Goal: Information Seeking & Learning: Learn about a topic

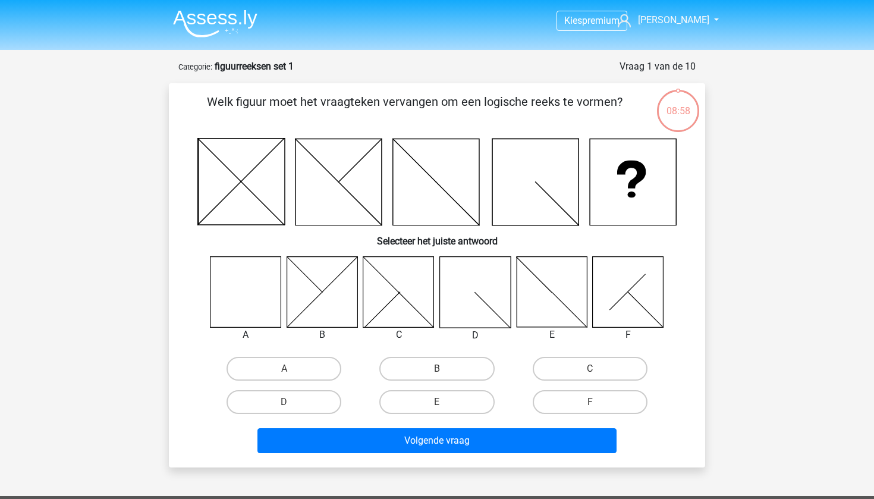
click at [253, 287] on icon at bounding box center [245, 291] width 71 height 71
click at [282, 370] on label "A" at bounding box center [283, 369] width 115 height 24
click at [284, 370] on input "A" at bounding box center [288, 372] width 8 height 8
radio input "true"
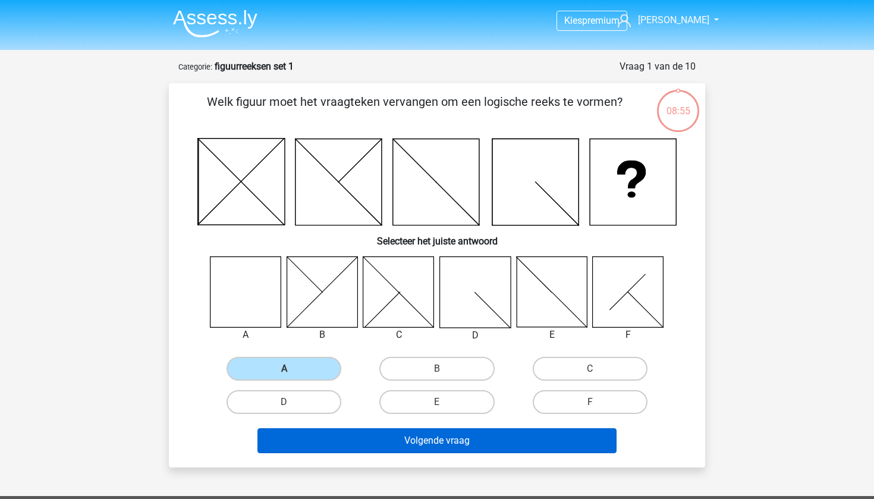
click at [337, 433] on button "Volgende vraag" at bounding box center [437, 440] width 360 height 25
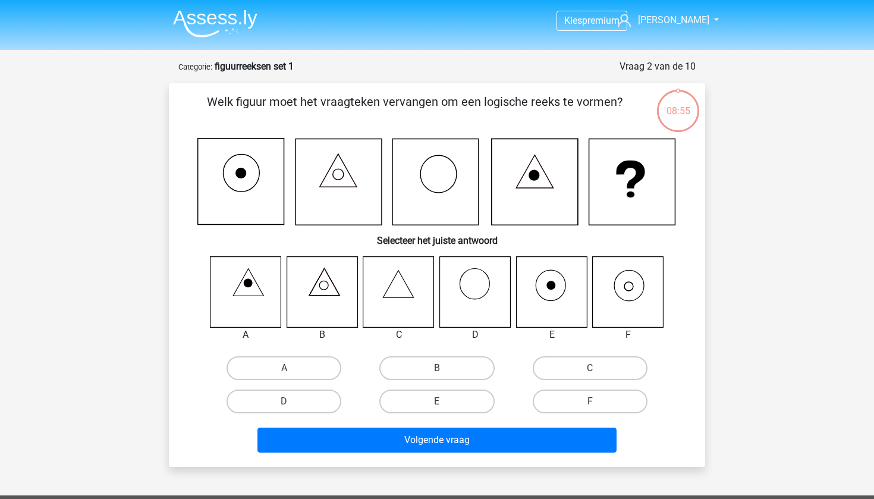
scroll to position [59, 0]
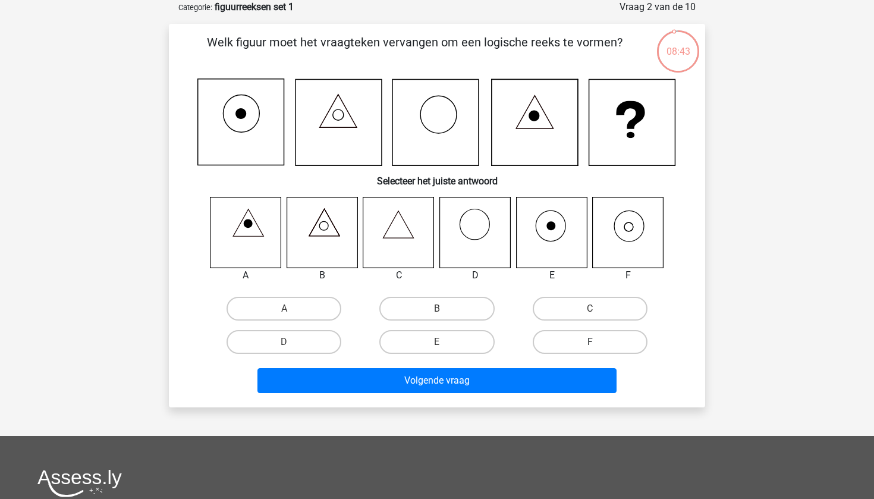
click at [561, 339] on label "F" at bounding box center [589, 342] width 115 height 24
click at [590, 342] on input "F" at bounding box center [594, 346] width 8 height 8
radio input "true"
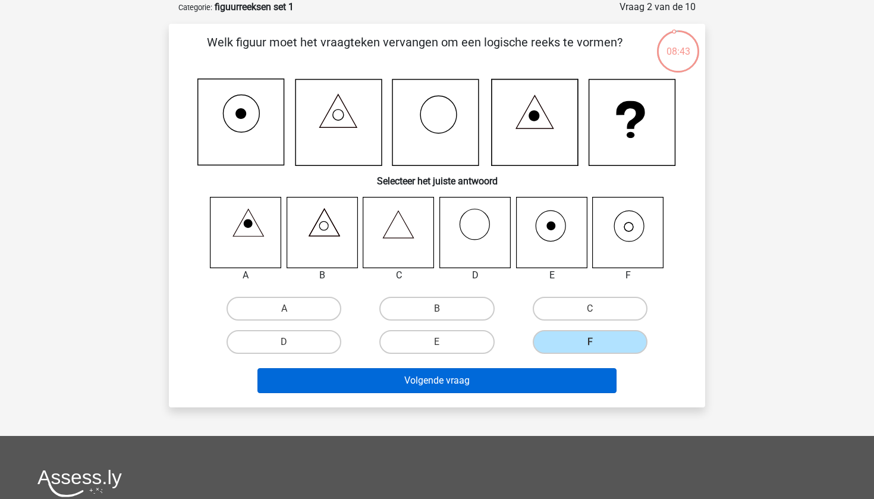
click at [538, 385] on button "Volgende vraag" at bounding box center [437, 380] width 360 height 25
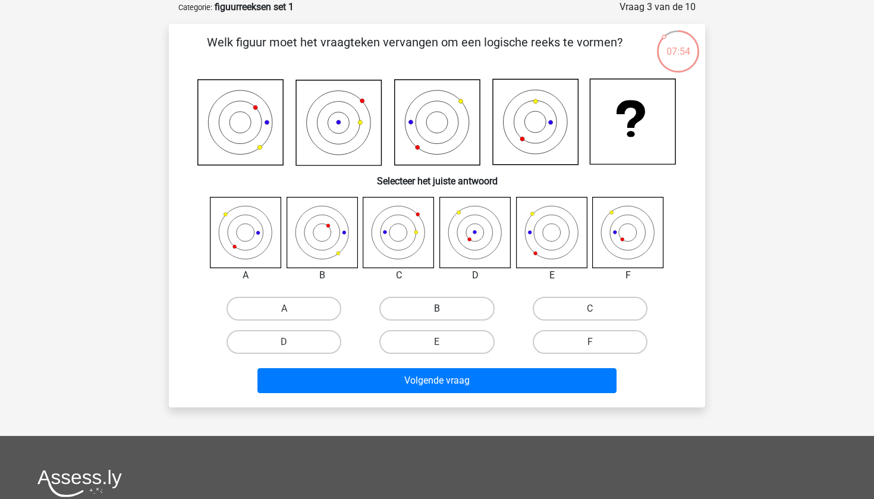
click at [408, 301] on label "B" at bounding box center [436, 309] width 115 height 24
click at [437, 308] on input "B" at bounding box center [441, 312] width 8 height 8
radio input "true"
click at [452, 332] on label "E" at bounding box center [436, 342] width 115 height 24
click at [445, 342] on input "E" at bounding box center [441, 346] width 8 height 8
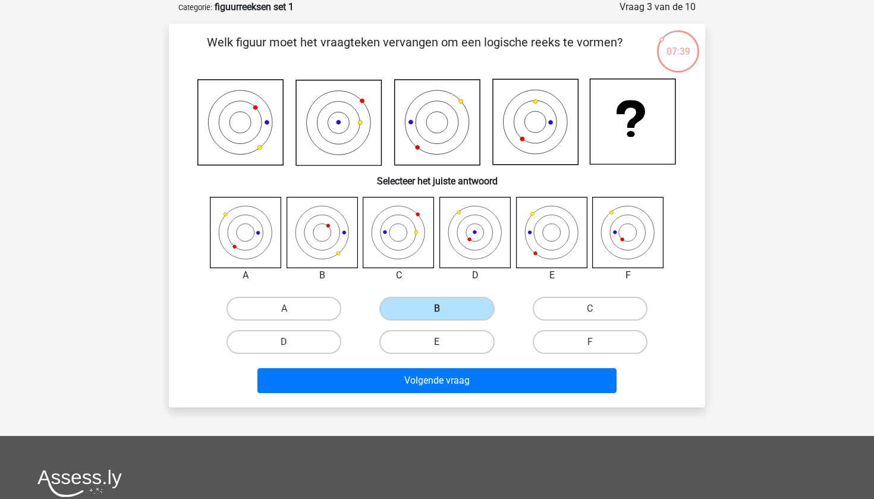
radio input "true"
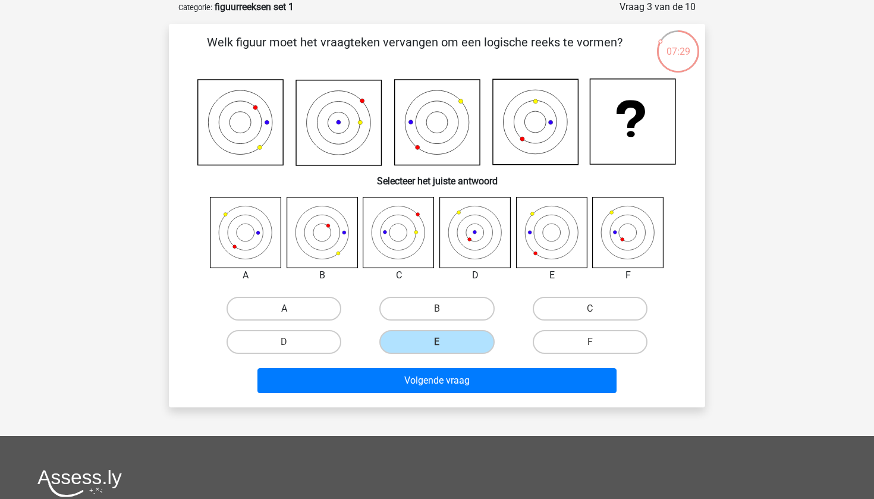
click at [273, 302] on label "A" at bounding box center [283, 309] width 115 height 24
click at [284, 308] on input "A" at bounding box center [288, 312] width 8 height 8
radio input "true"
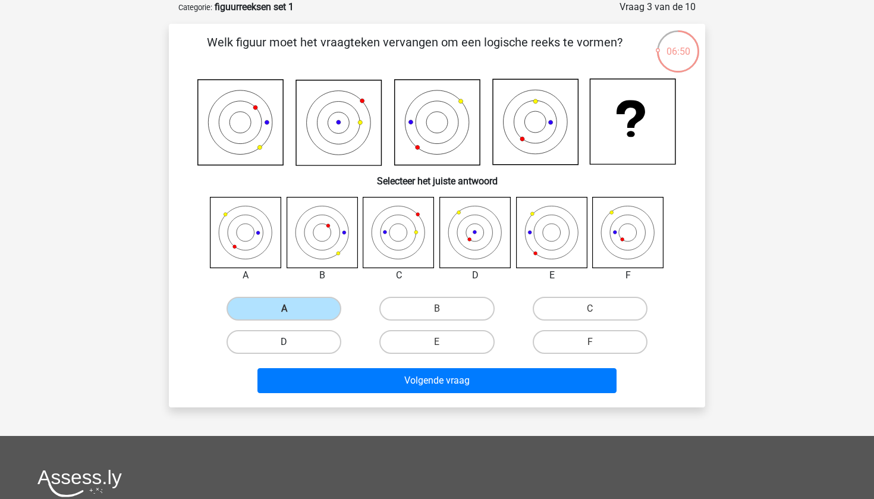
click at [313, 347] on label "D" at bounding box center [283, 342] width 115 height 24
click at [292, 347] on input "D" at bounding box center [288, 346] width 8 height 8
radio input "true"
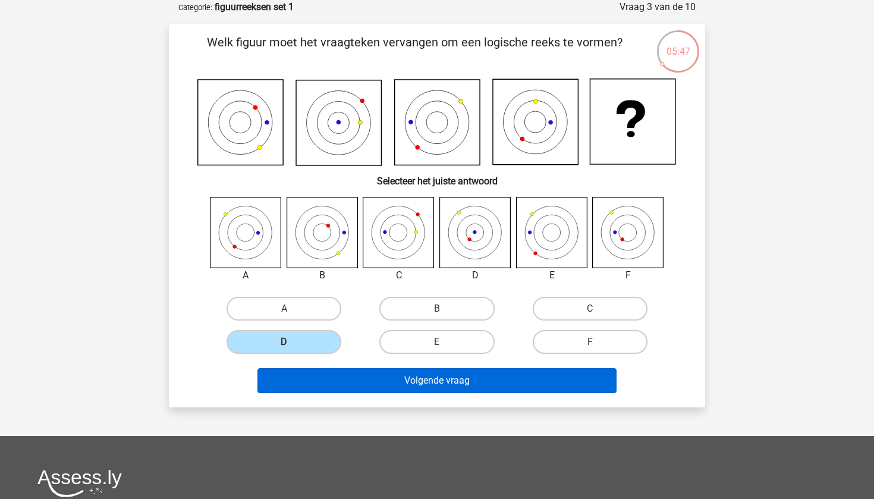
click at [446, 379] on button "Volgende vraag" at bounding box center [437, 380] width 360 height 25
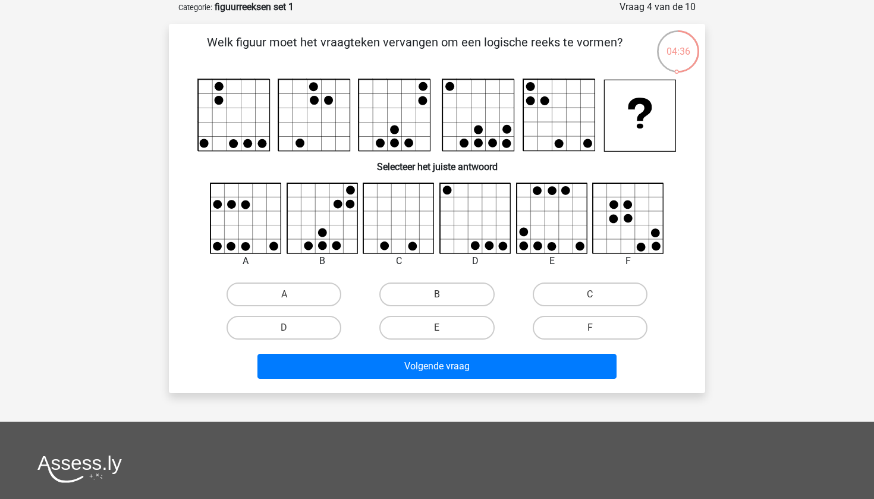
click at [288, 335] on input "D" at bounding box center [288, 331] width 8 height 8
radio input "true"
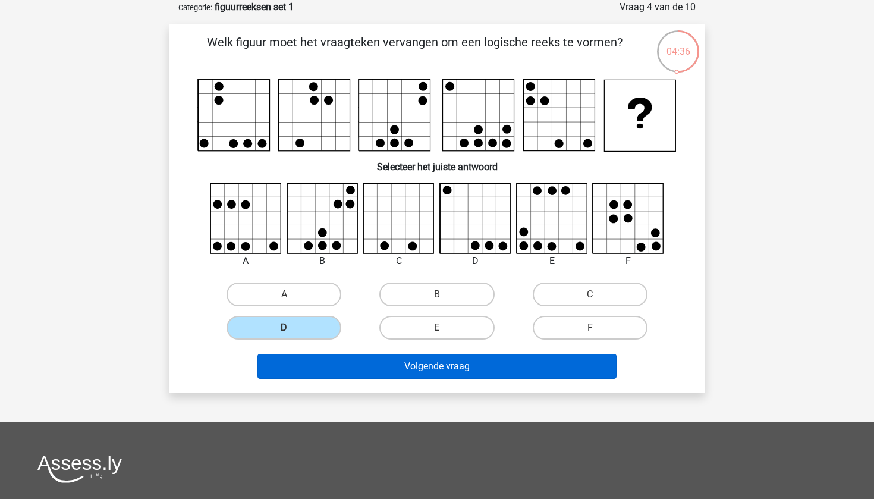
click at [321, 376] on button "Volgende vraag" at bounding box center [437, 366] width 360 height 25
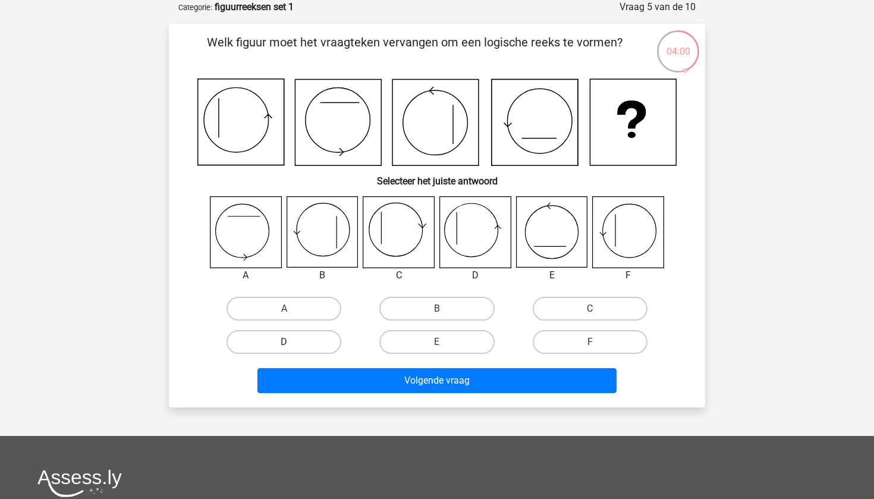
click at [311, 346] on label "D" at bounding box center [283, 342] width 115 height 24
click at [292, 346] on input "D" at bounding box center [288, 346] width 8 height 8
radio input "true"
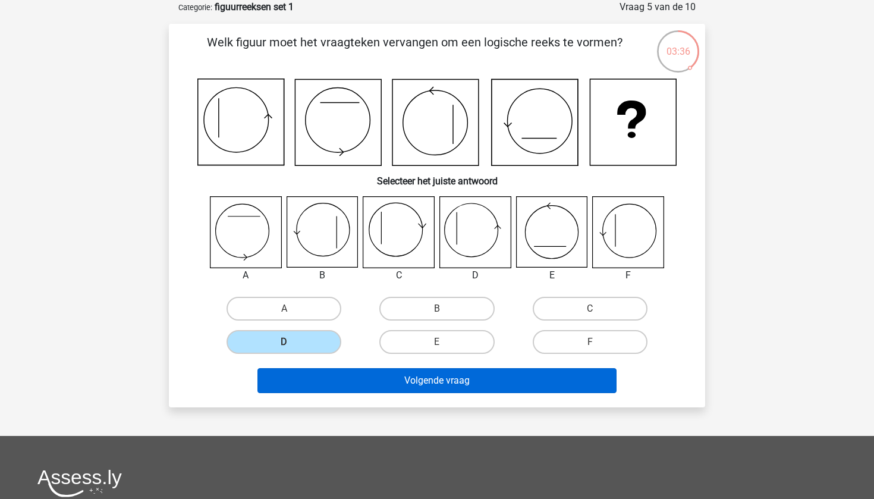
click at [402, 380] on button "Volgende vraag" at bounding box center [437, 380] width 360 height 25
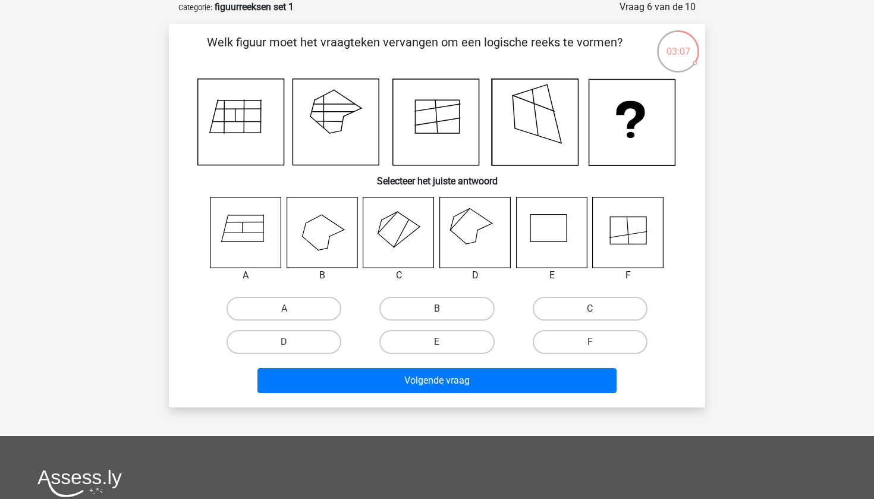
click at [289, 342] on input "D" at bounding box center [288, 346] width 8 height 8
radio input "true"
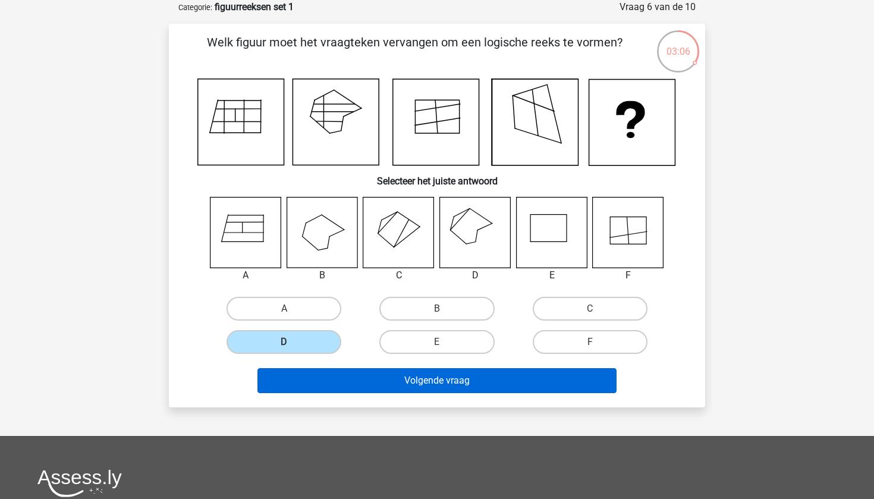
click at [346, 386] on button "Volgende vraag" at bounding box center [437, 380] width 360 height 25
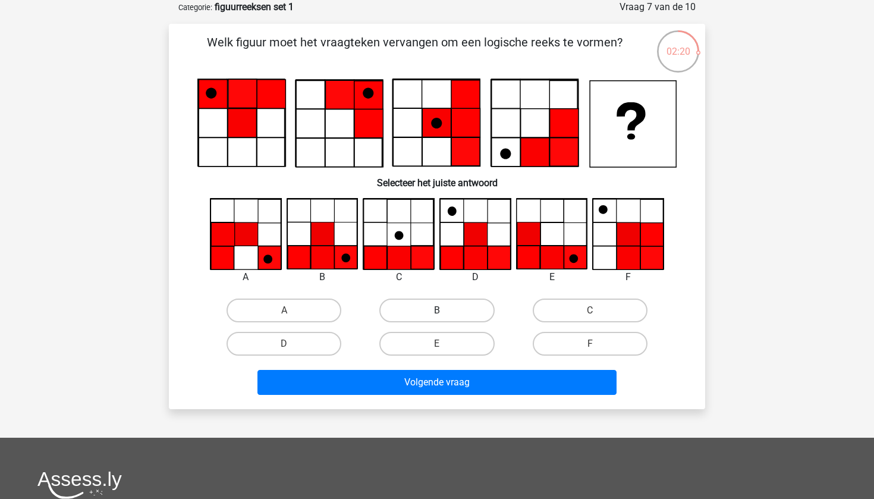
click at [450, 312] on label "B" at bounding box center [436, 310] width 115 height 24
click at [445, 312] on input "B" at bounding box center [441, 314] width 8 height 8
radio input "true"
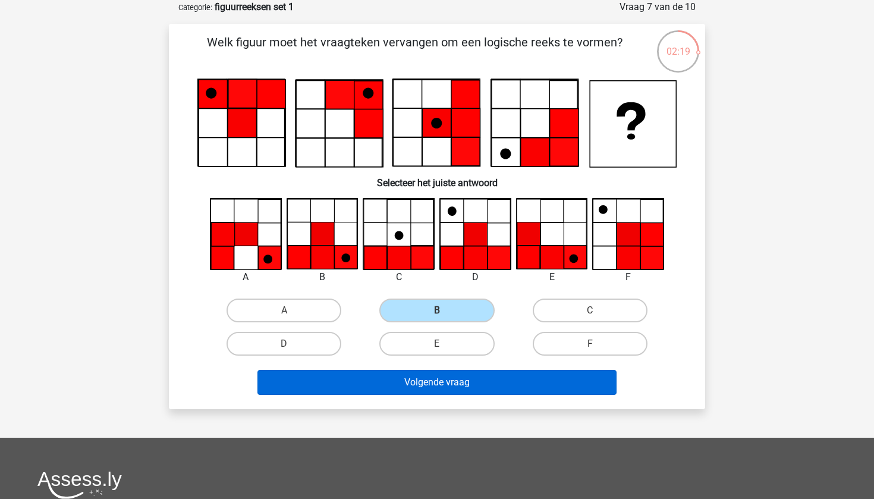
click at [453, 387] on button "Volgende vraag" at bounding box center [437, 382] width 360 height 25
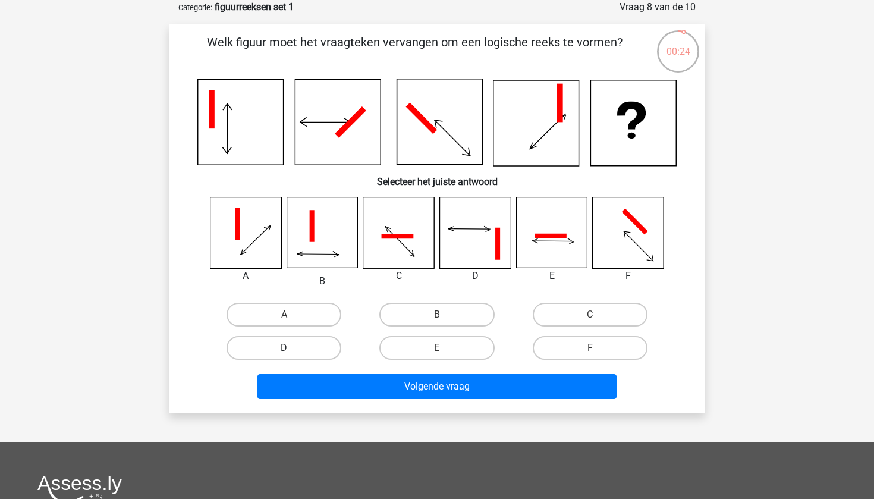
click at [316, 347] on label "D" at bounding box center [283, 348] width 115 height 24
click at [292, 348] on input "D" at bounding box center [288, 352] width 8 height 8
radio input "true"
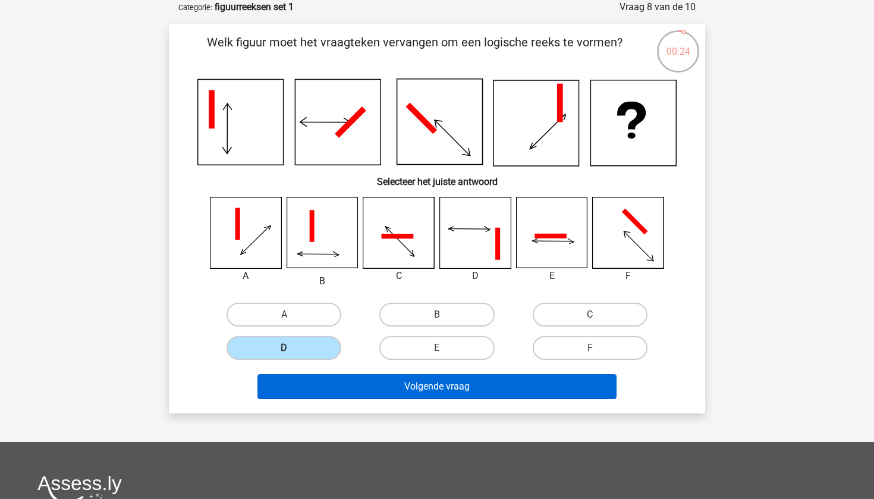
click at [373, 386] on button "Volgende vraag" at bounding box center [437, 386] width 360 height 25
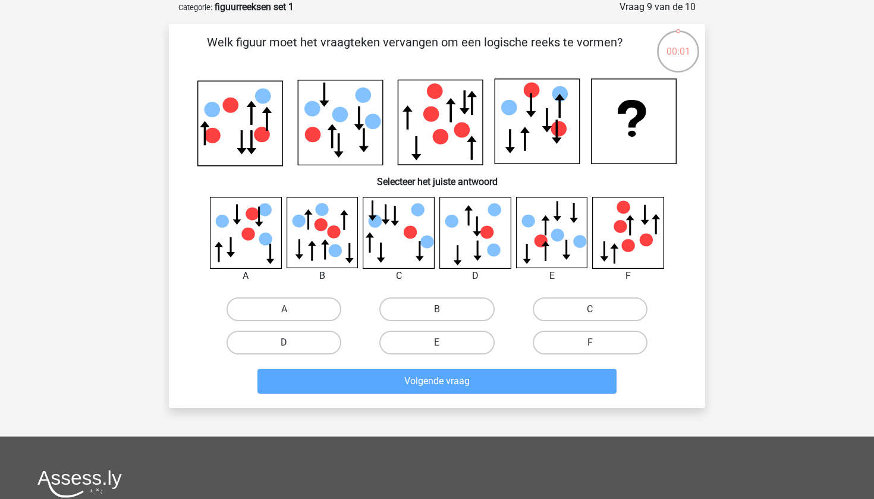
click at [306, 346] on label "D" at bounding box center [283, 342] width 115 height 24
click at [292, 346] on input "D" at bounding box center [288, 346] width 8 height 8
radio input "true"
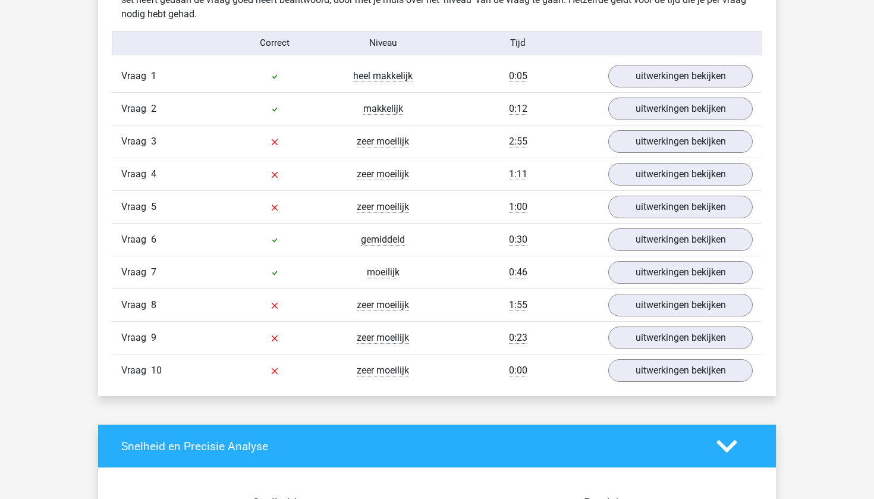
scroll to position [965, 0]
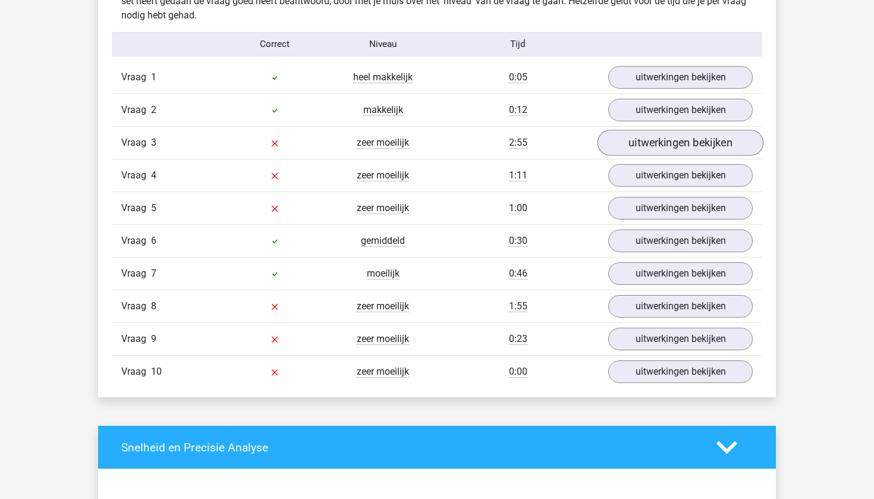
click at [647, 145] on link "uitwerkingen bekijken" at bounding box center [680, 143] width 166 height 26
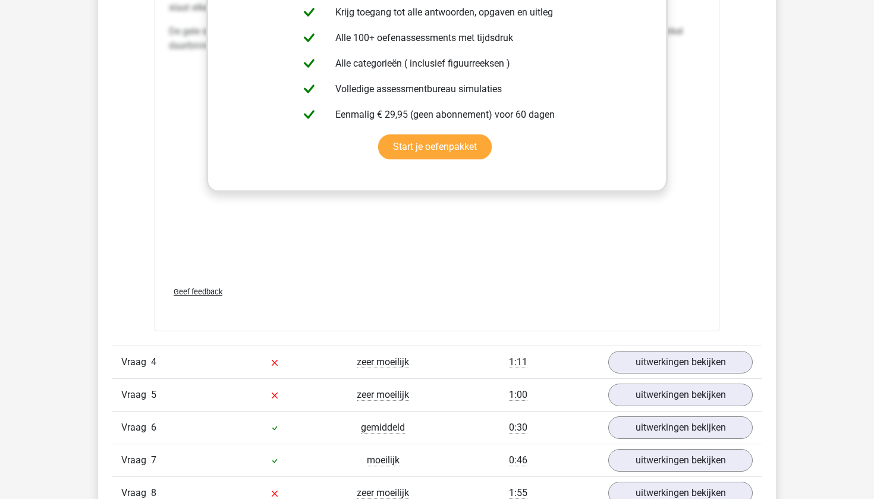
scroll to position [1778, 0]
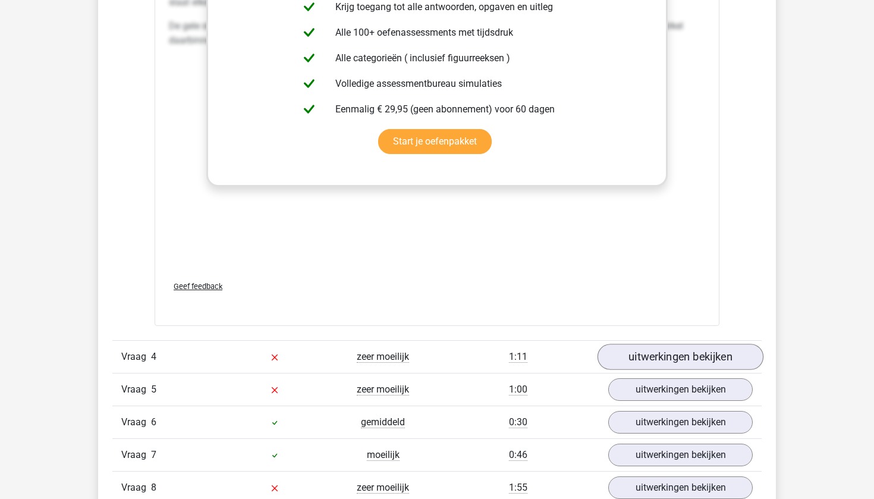
click at [639, 363] on link "uitwerkingen bekijken" at bounding box center [680, 357] width 166 height 26
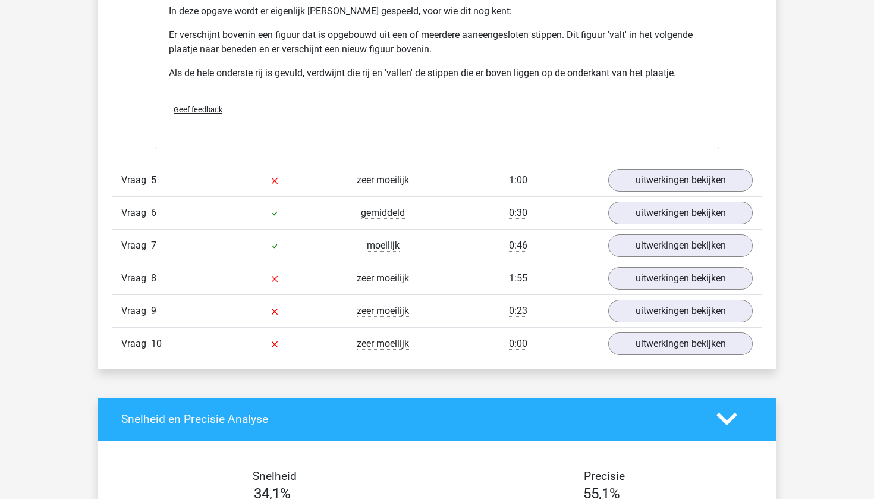
scroll to position [2696, 0]
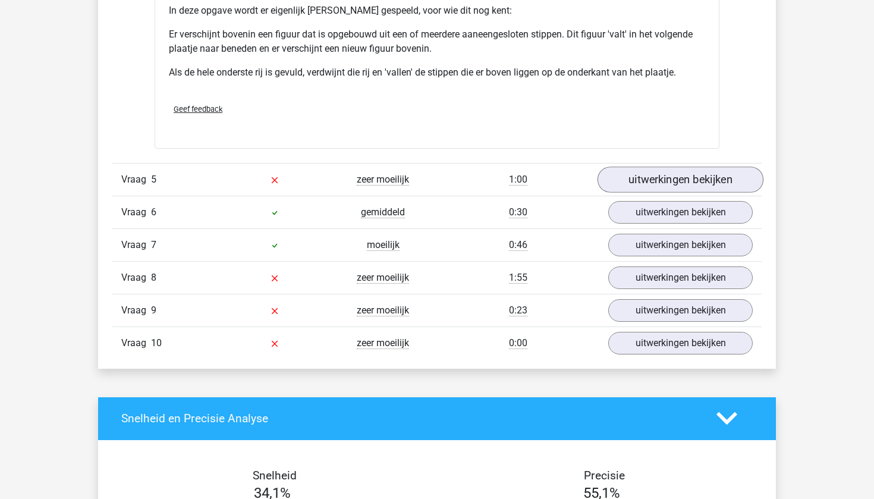
click at [620, 182] on link "uitwerkingen bekijken" at bounding box center [680, 179] width 166 height 26
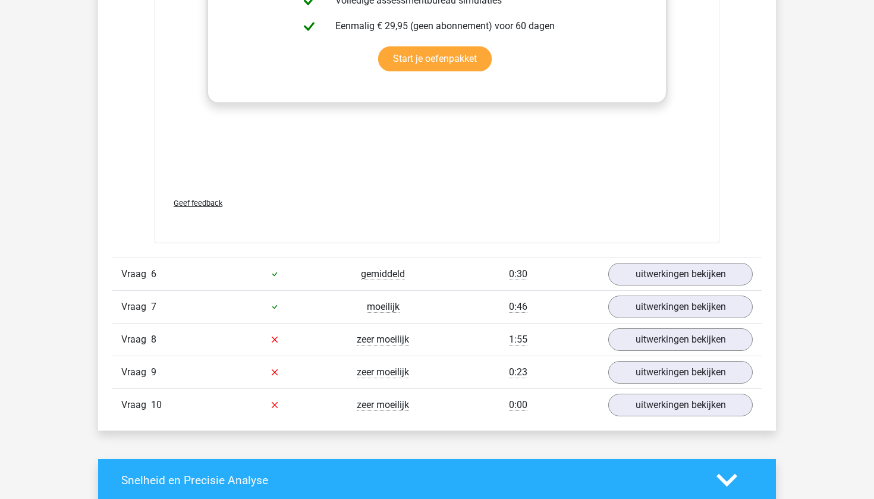
scroll to position [3767, 0]
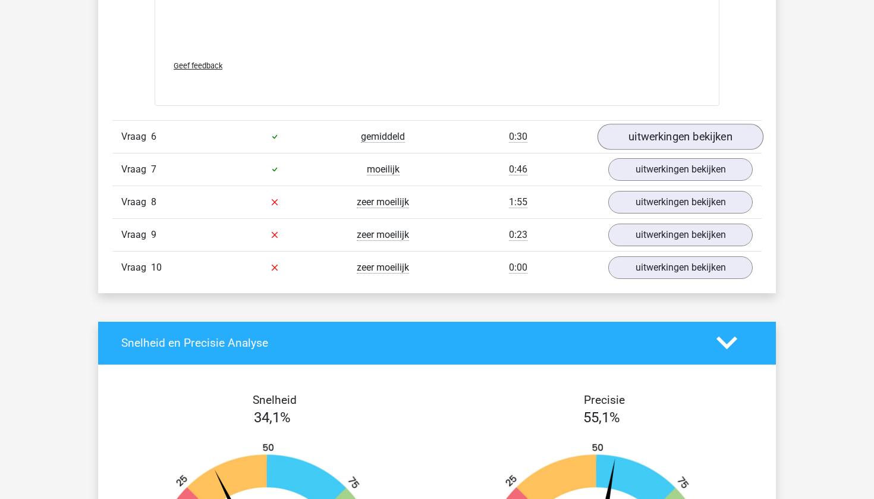
click at [644, 142] on link "uitwerkingen bekijken" at bounding box center [680, 137] width 166 height 26
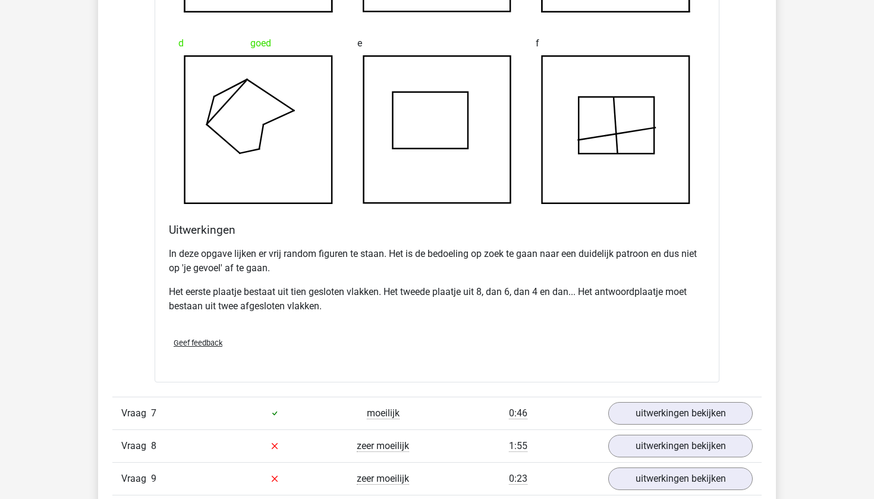
scroll to position [4369, 0]
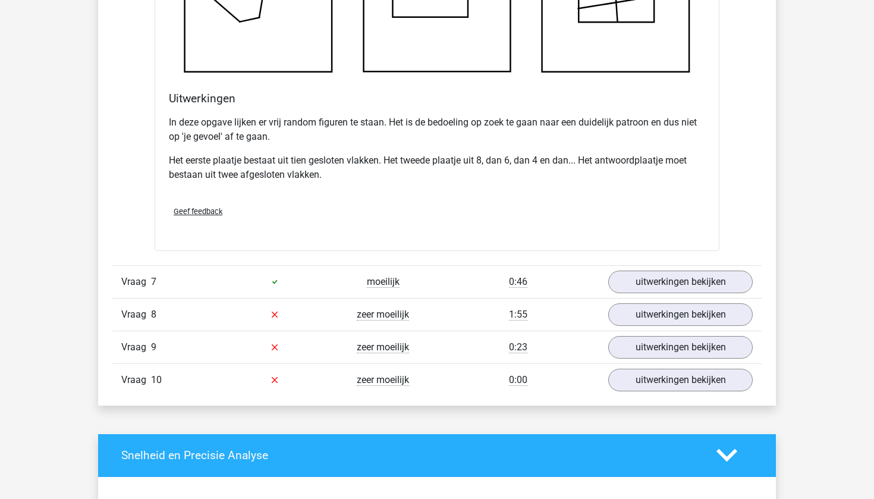
drag, startPoint x: 256, startPoint y: 152, endPoint x: 513, endPoint y: 152, distance: 257.9
click at [513, 152] on div "In deze opgave lijken er vrij random figuren te staan. Het is de bedoeling op z…" at bounding box center [437, 154] width 536 height 86
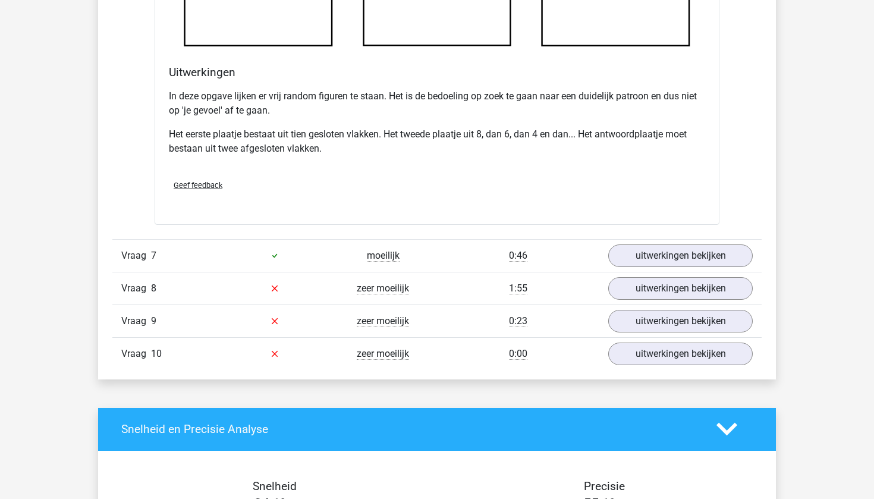
scroll to position [4397, 0]
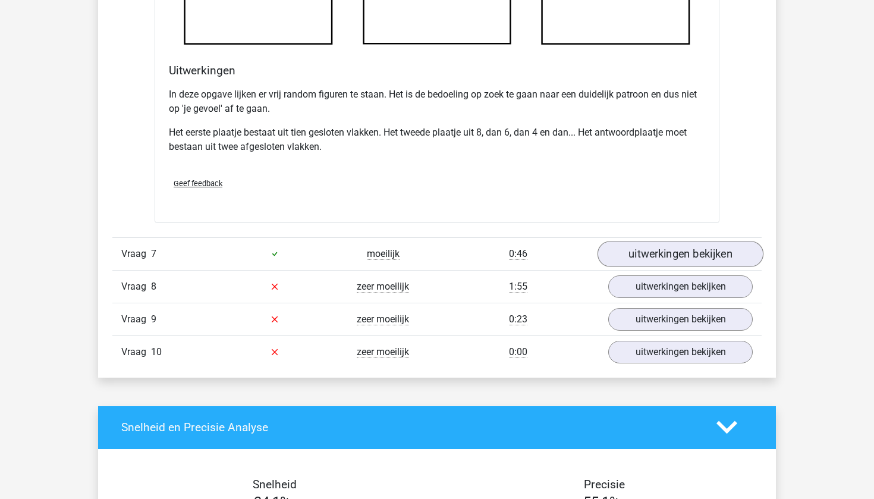
click at [627, 254] on link "uitwerkingen bekijken" at bounding box center [680, 254] width 166 height 26
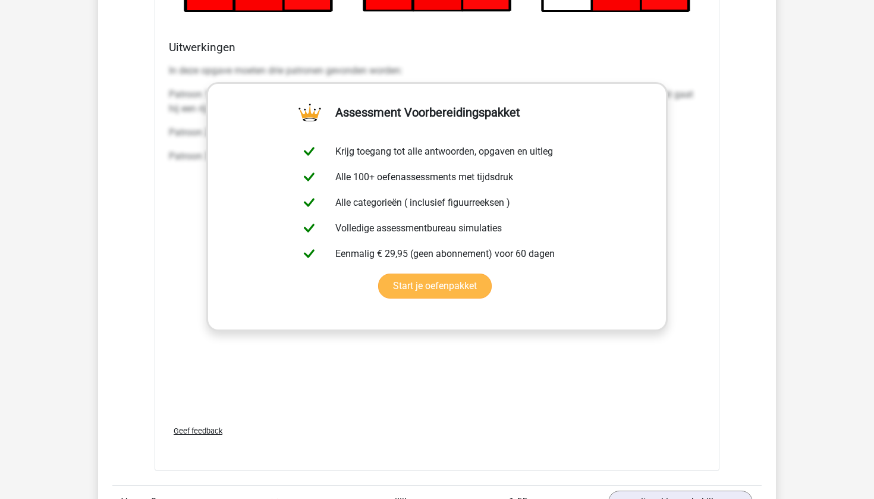
scroll to position [5333, 0]
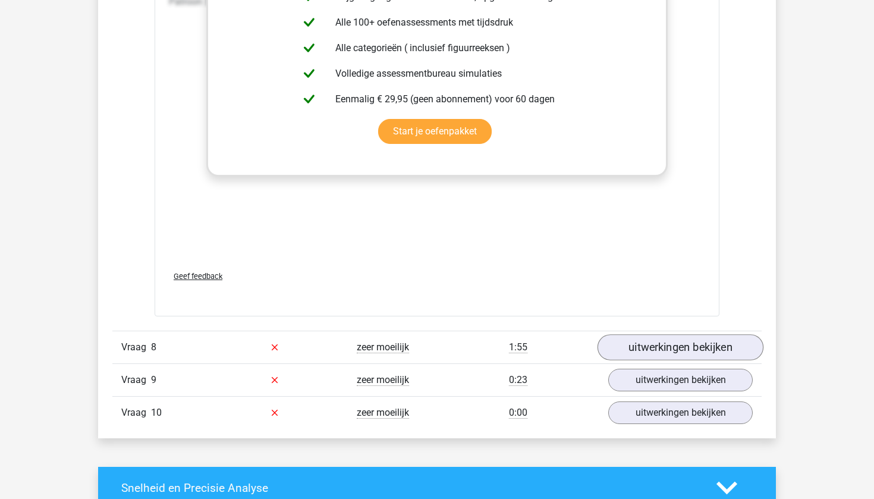
click at [661, 336] on link "uitwerkingen bekijken" at bounding box center [680, 347] width 166 height 26
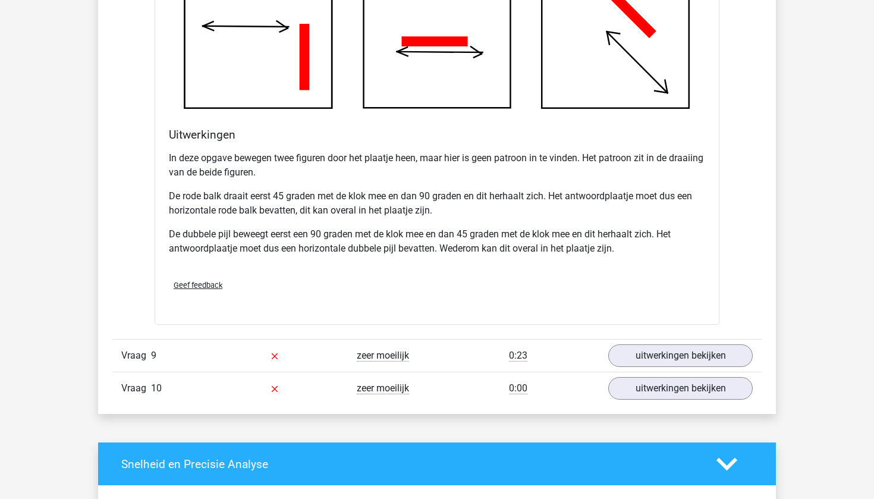
scroll to position [6284, 0]
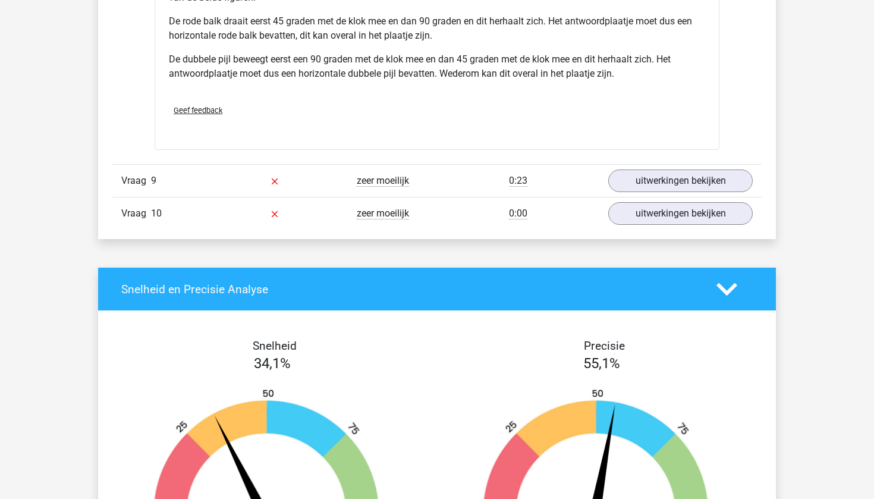
click at [758, 219] on div "uitwerkingen bekijken" at bounding box center [680, 213] width 162 height 23
click at [733, 219] on link "uitwerkingen bekijken" at bounding box center [680, 213] width 166 height 26
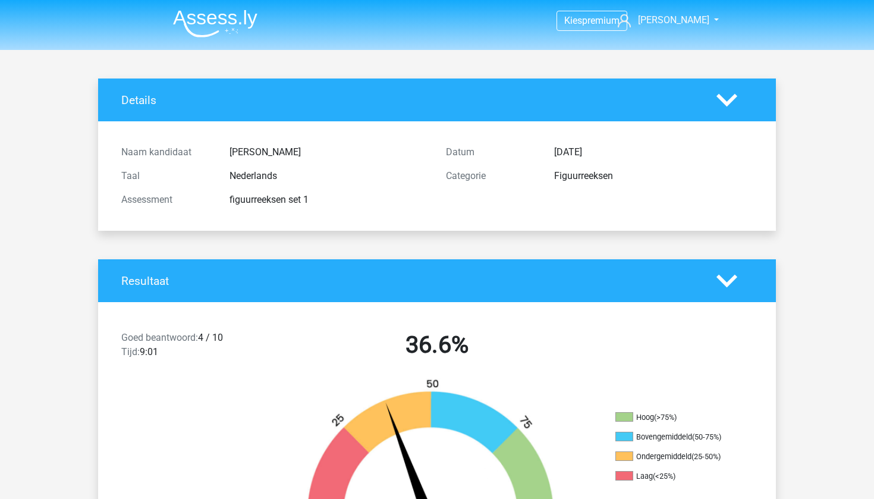
scroll to position [0, 0]
click at [222, 37] on img at bounding box center [215, 24] width 84 height 28
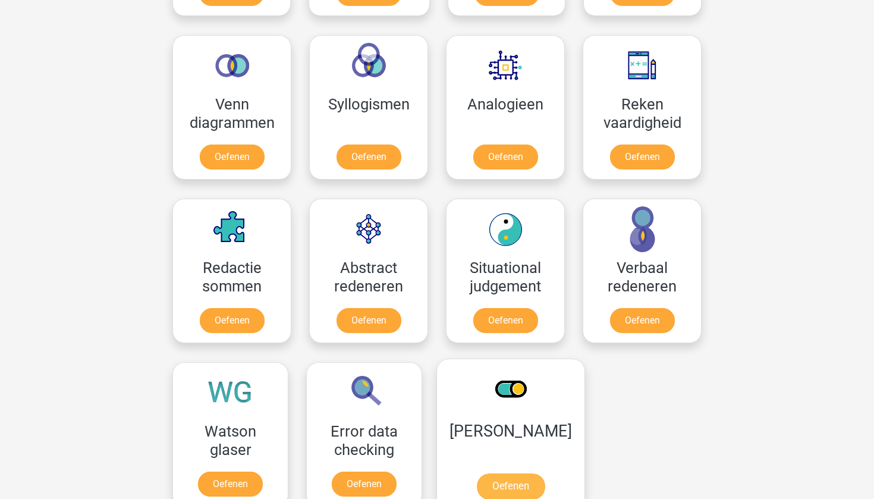
scroll to position [682, 0]
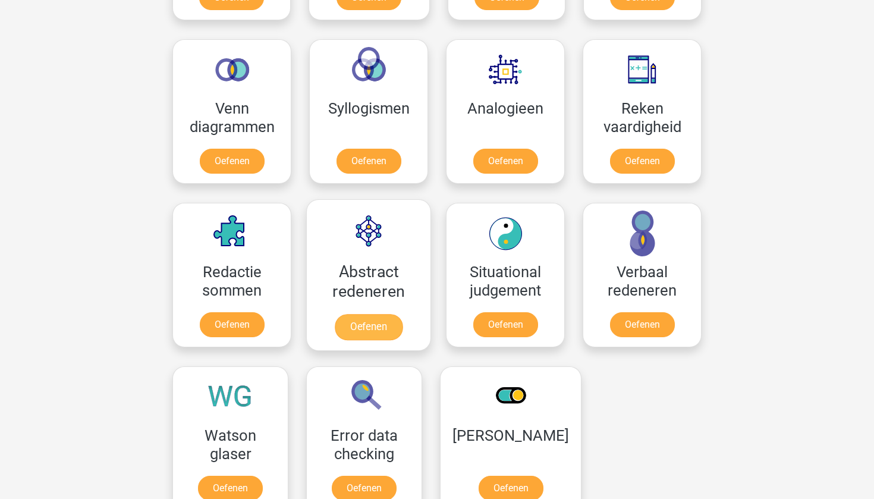
click at [364, 327] on link "Oefenen" at bounding box center [369, 327] width 68 height 26
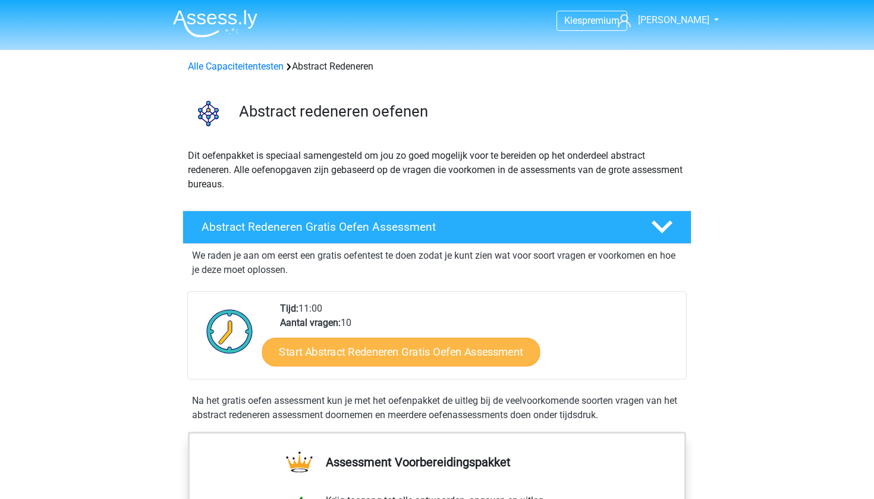
click at [365, 346] on link "Start Abstract Redeneren Gratis Oefen Assessment" at bounding box center [401, 351] width 278 height 29
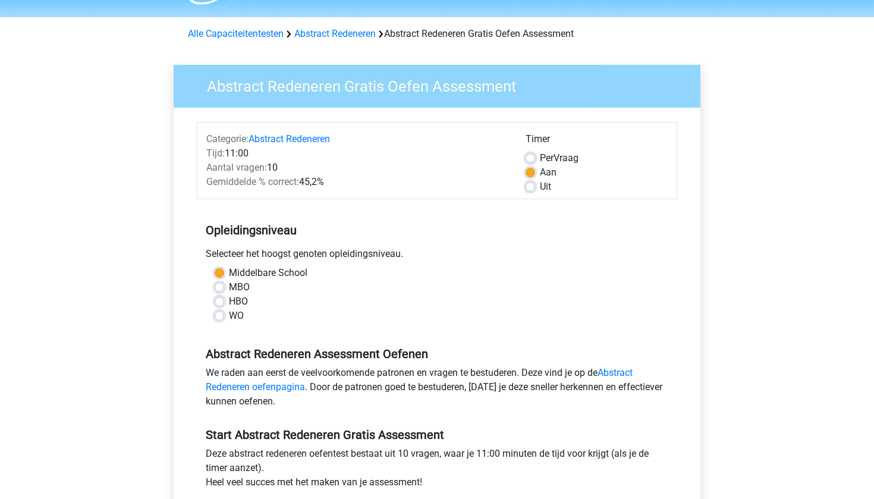
scroll to position [33, 0]
drag, startPoint x: 333, startPoint y: 185, endPoint x: 281, endPoint y: 185, distance: 52.3
click at [304, 185] on div "Gemiddelde % correct: 45,2%" at bounding box center [356, 182] width 319 height 14
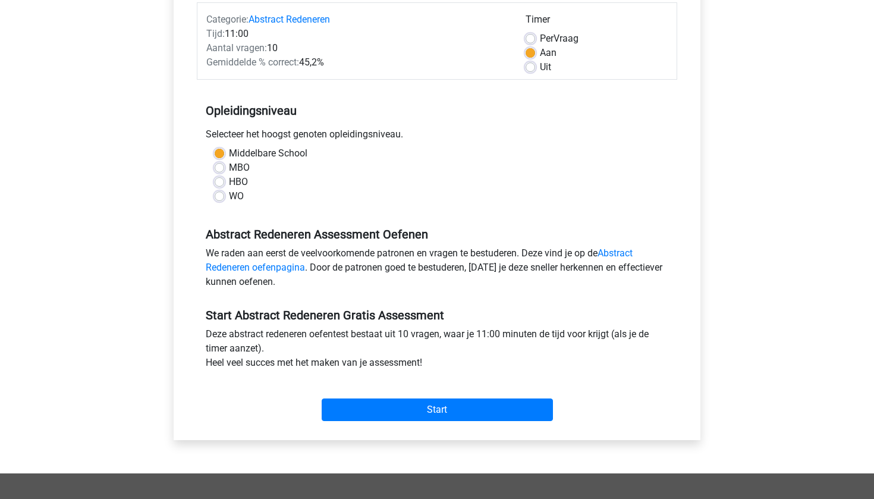
scroll to position [229, 0]
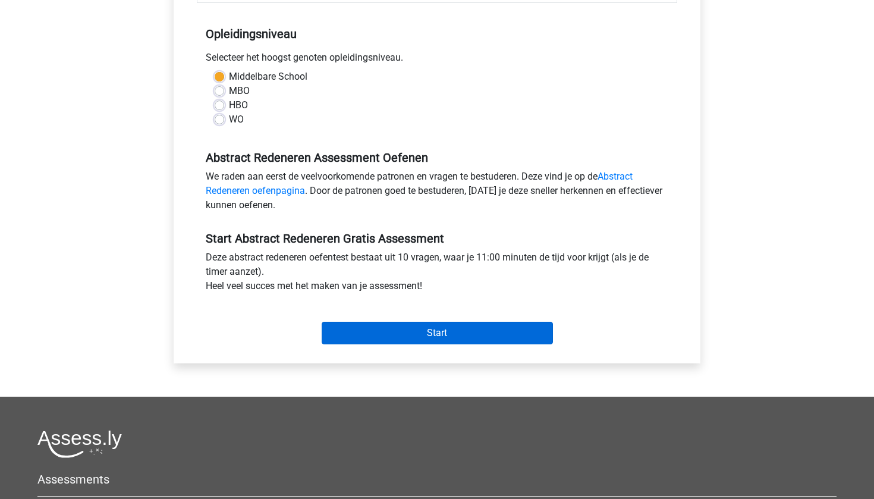
click at [385, 330] on input "Start" at bounding box center [437, 333] width 231 height 23
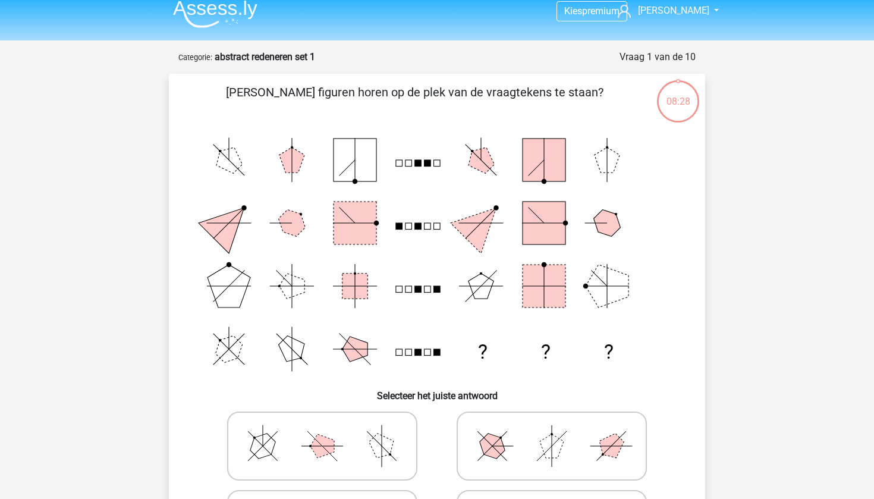
scroll to position [229, 0]
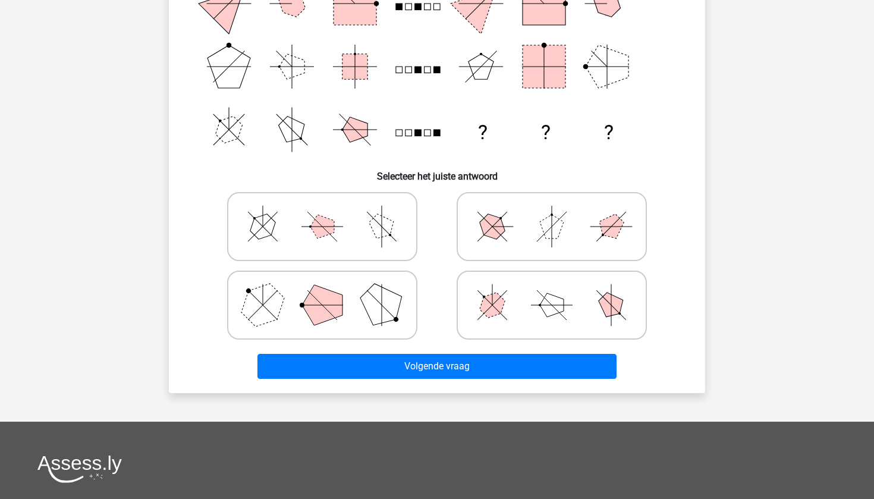
click at [483, 301] on polygon at bounding box center [492, 305] width 34 height 34
click at [552, 290] on input "radio" at bounding box center [556, 286] width 8 height 8
radio input "true"
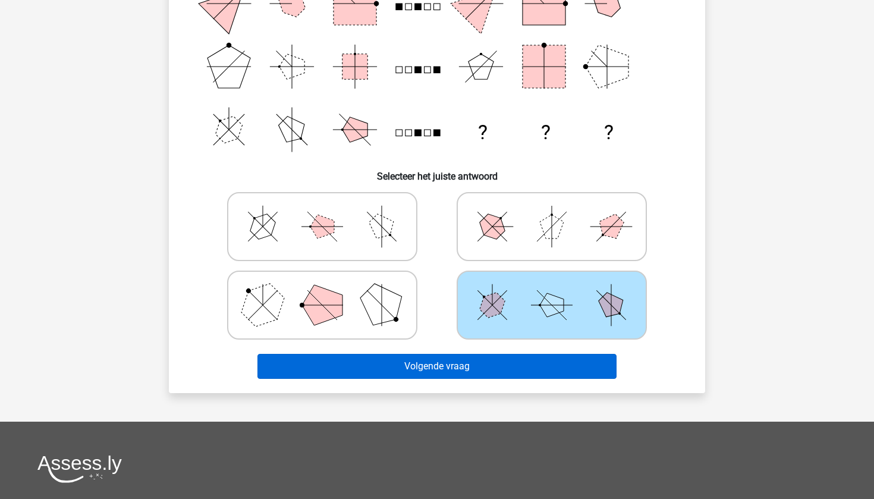
click at [485, 373] on button "Volgende vraag" at bounding box center [437, 366] width 360 height 25
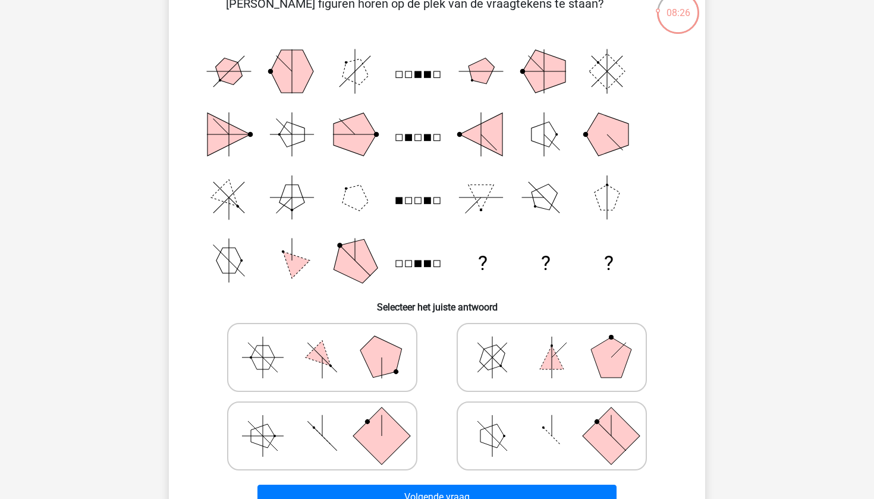
click at [485, 373] on icon at bounding box center [551, 356] width 178 height 59
click at [552, 342] on input "radio" at bounding box center [556, 339] width 8 height 8
radio input "true"
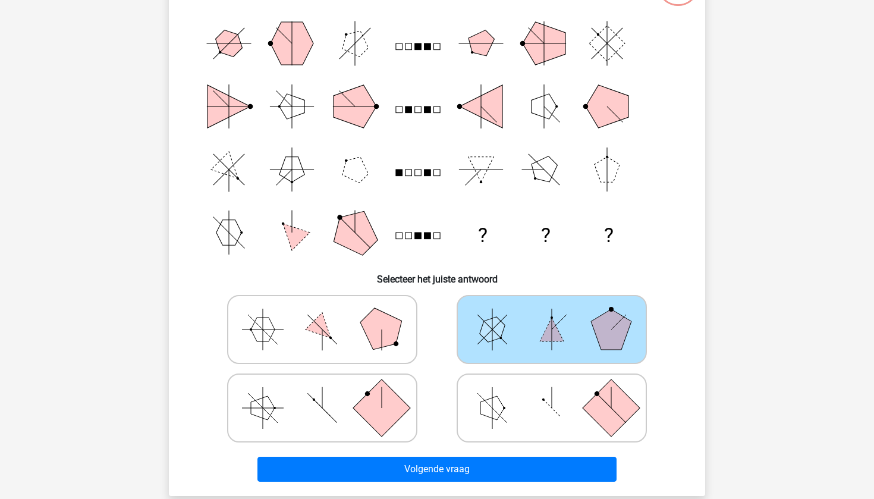
scroll to position [141, 0]
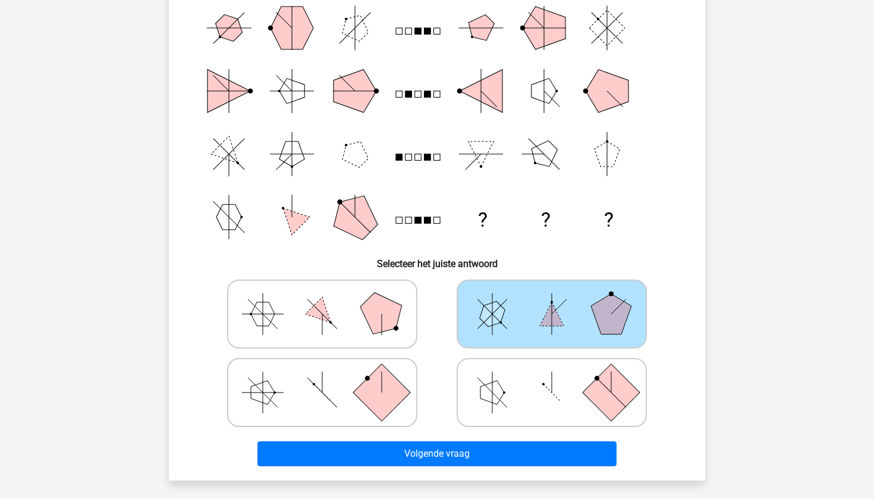
click at [493, 439] on div "Volgende vraag" at bounding box center [437, 450] width 498 height 39
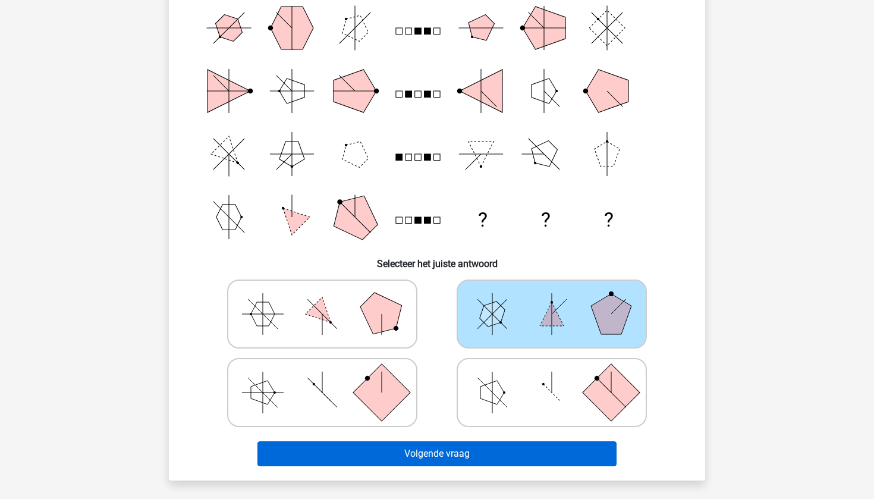
click at [486, 460] on button "Volgende vraag" at bounding box center [437, 453] width 360 height 25
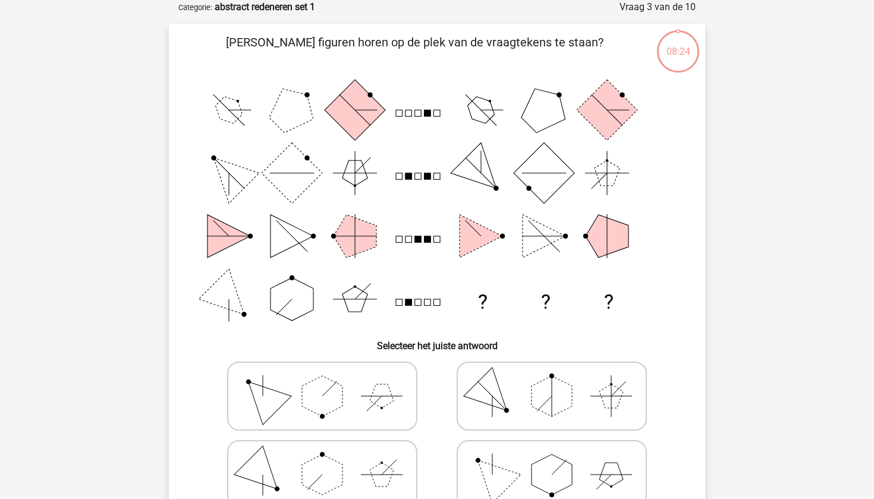
click at [342, 394] on polygon at bounding box center [322, 396] width 40 height 40
click at [330, 381] on input "radio" at bounding box center [326, 377] width 8 height 8
radio input "true"
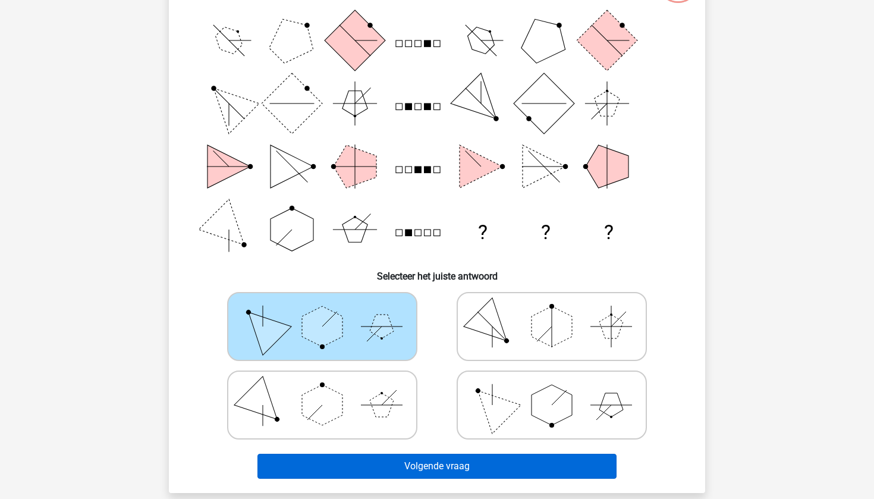
click at [388, 467] on button "Volgende vraag" at bounding box center [437, 465] width 360 height 25
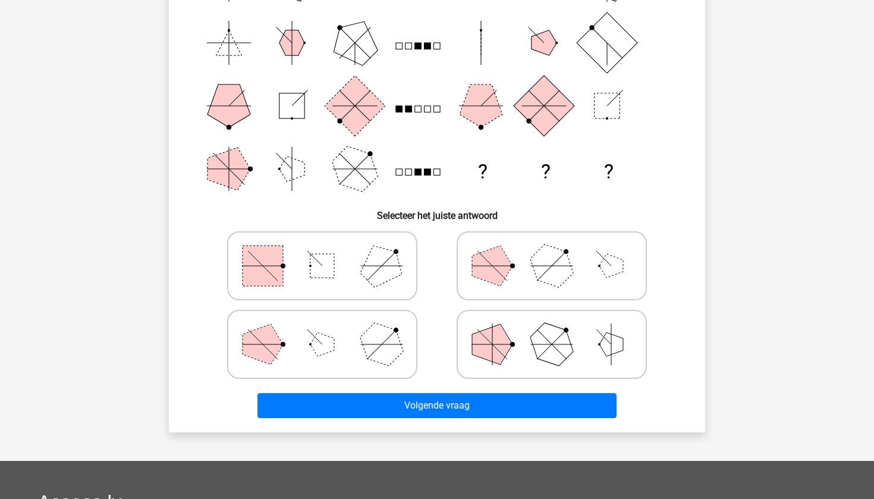
scroll to position [197, 0]
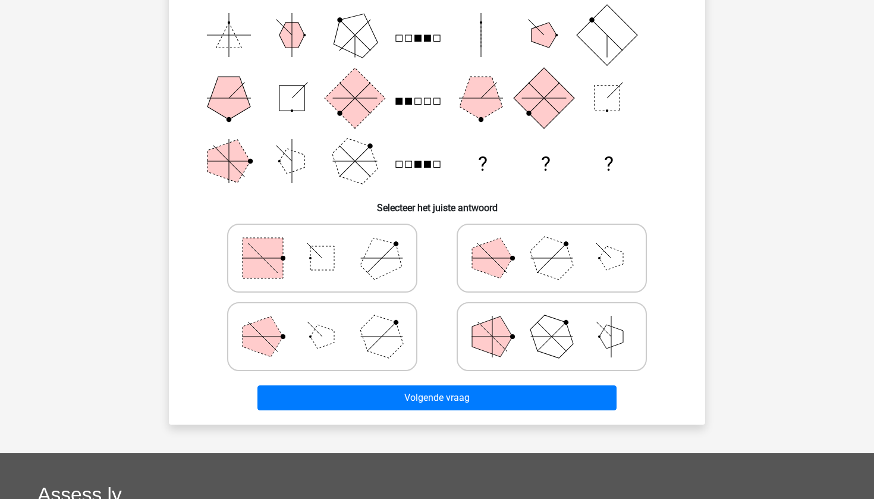
click at [344, 341] on icon at bounding box center [322, 336] width 178 height 59
click at [330, 322] on input "radio" at bounding box center [326, 318] width 8 height 8
radio input "true"
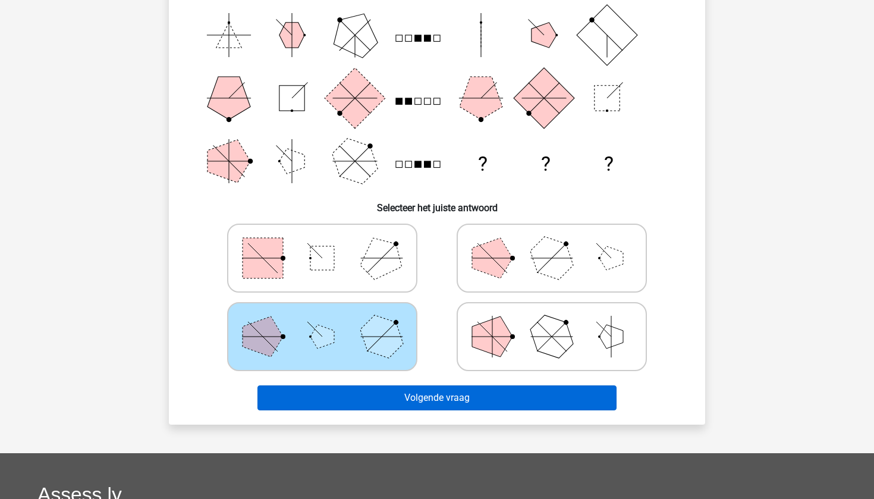
click at [372, 399] on button "Volgende vraag" at bounding box center [437, 397] width 360 height 25
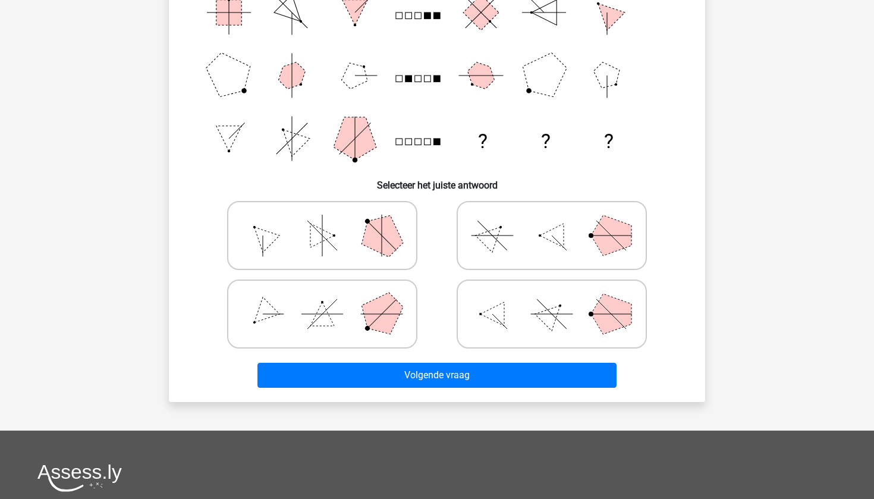
click at [548, 320] on polygon at bounding box center [552, 314] width 34 height 34
click at [552, 299] on input "radio" at bounding box center [556, 295] width 8 height 8
radio input "true"
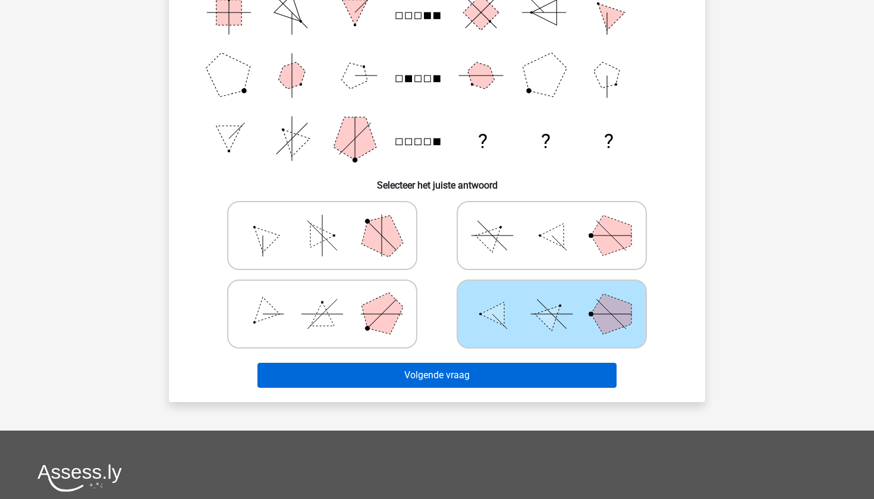
click at [548, 373] on button "Volgende vraag" at bounding box center [437, 375] width 360 height 25
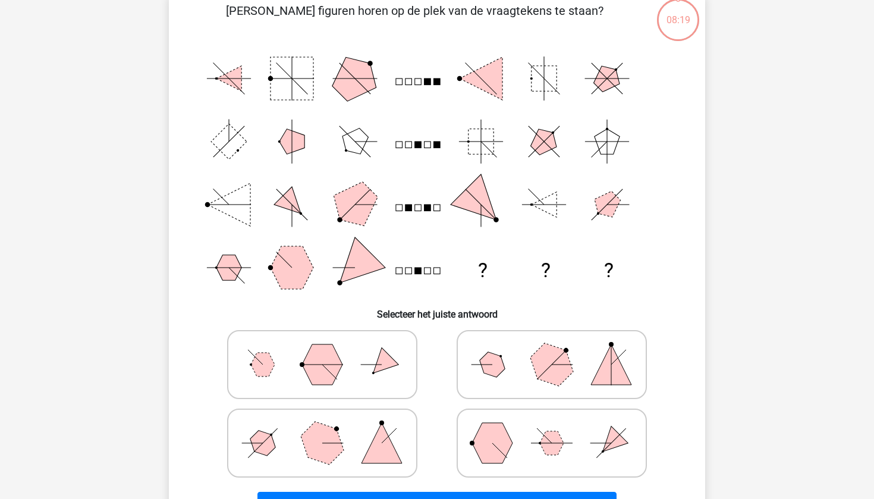
click at [549, 371] on polygon at bounding box center [551, 363] width 57 height 57
click at [552, 349] on input "radio" at bounding box center [556, 346] width 8 height 8
radio input "true"
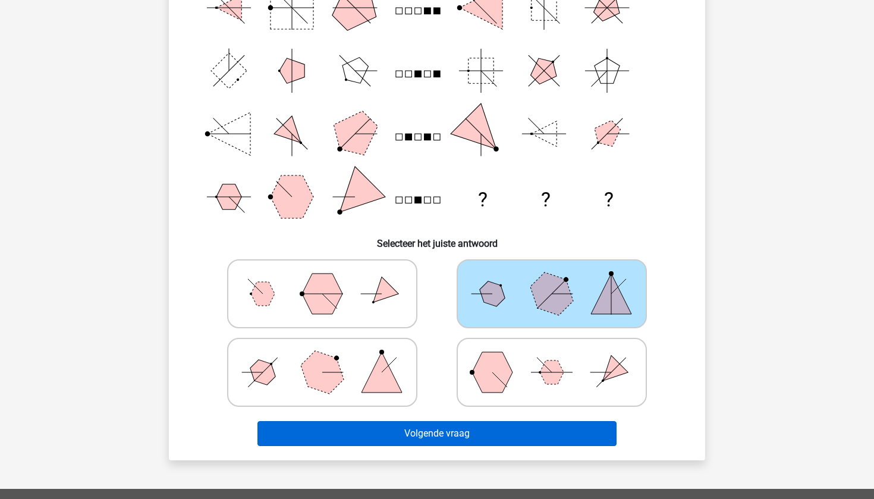
click at [541, 433] on button "Volgende vraag" at bounding box center [437, 433] width 360 height 25
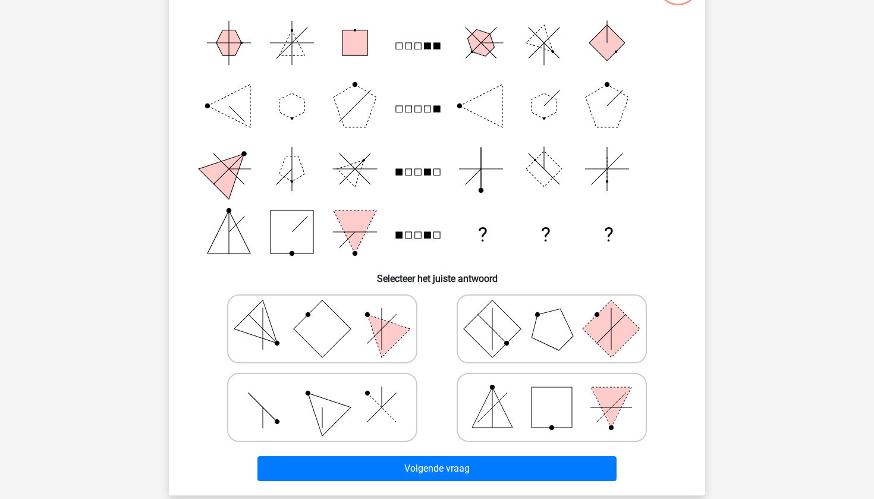
scroll to position [155, 0]
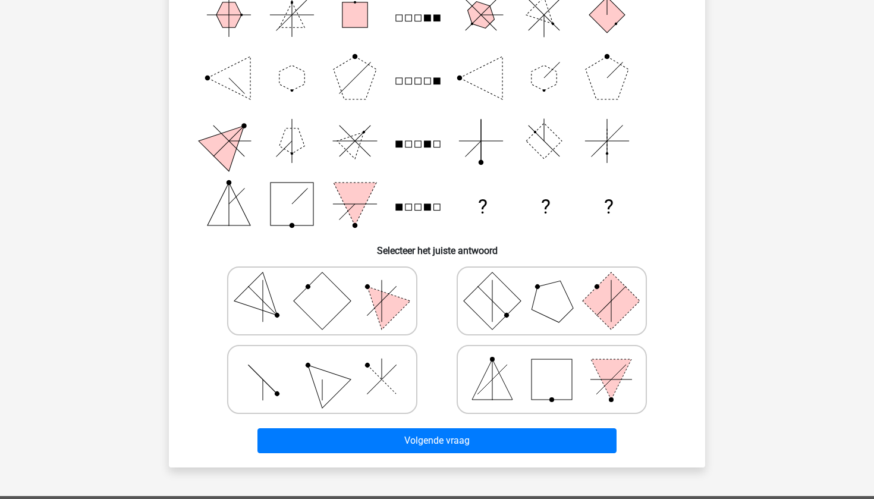
click at [256, 283] on polygon at bounding box center [262, 300] width 57 height 57
click at [322, 283] on input "radio" at bounding box center [326, 282] width 8 height 8
radio input "true"
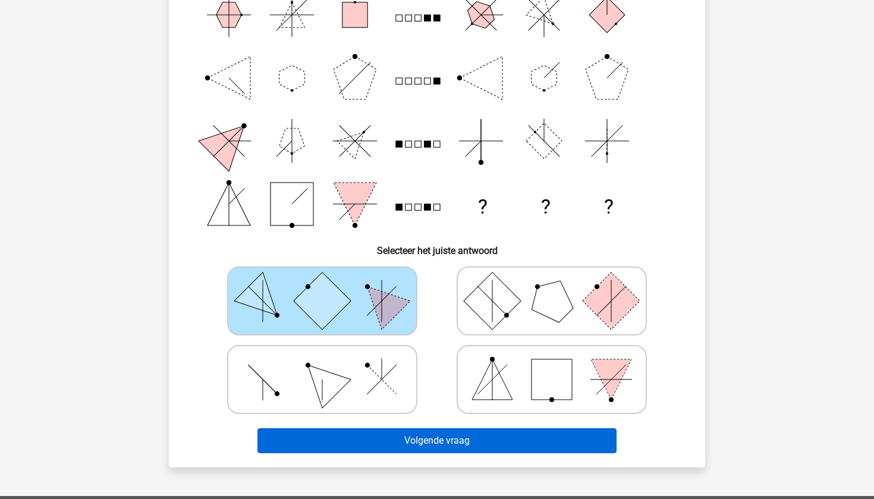
click at [354, 432] on button "Volgende vraag" at bounding box center [437, 440] width 360 height 25
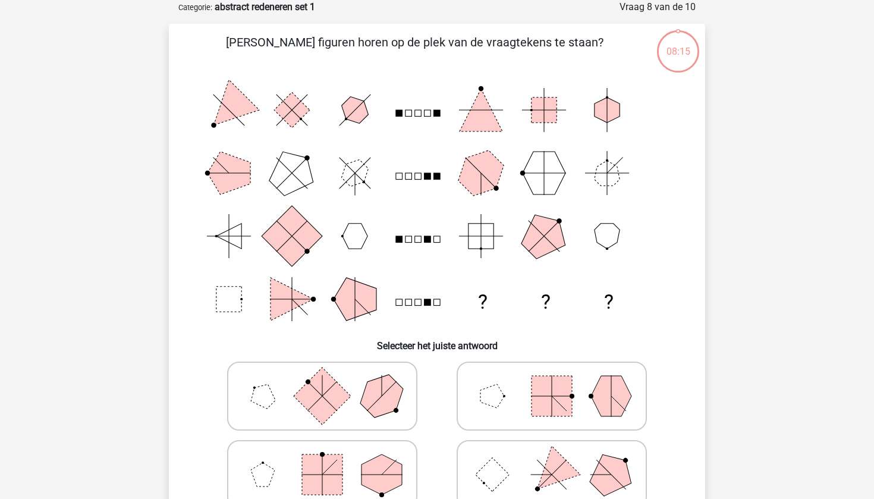
scroll to position [116, 0]
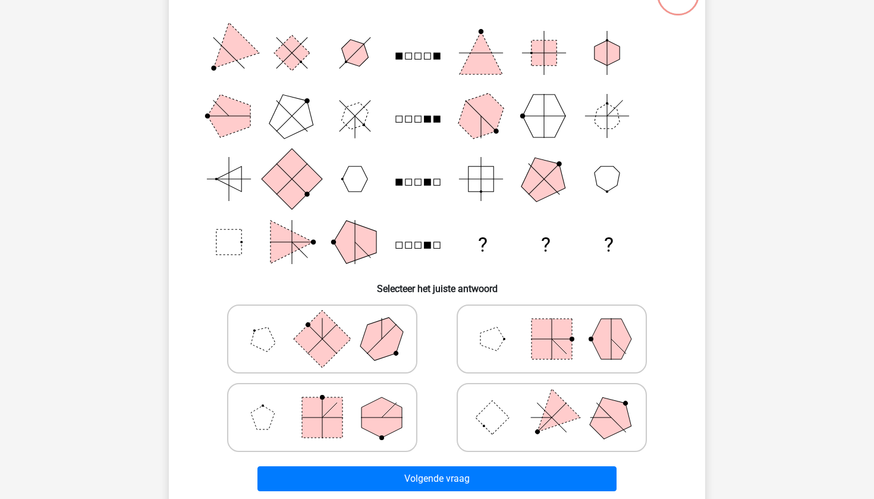
click at [354, 432] on icon at bounding box center [322, 416] width 178 height 59
click at [330, 402] on input "radio" at bounding box center [326, 399] width 8 height 8
radio input "true"
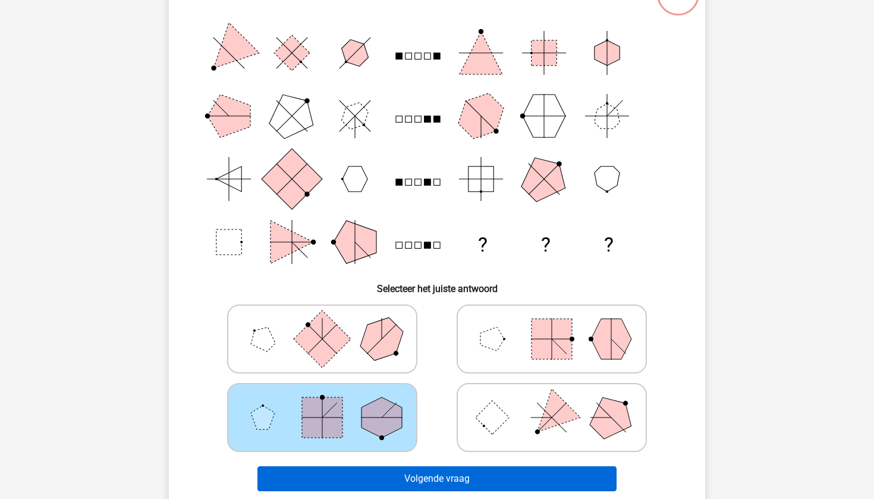
click at [388, 476] on button "Volgende vraag" at bounding box center [437, 478] width 360 height 25
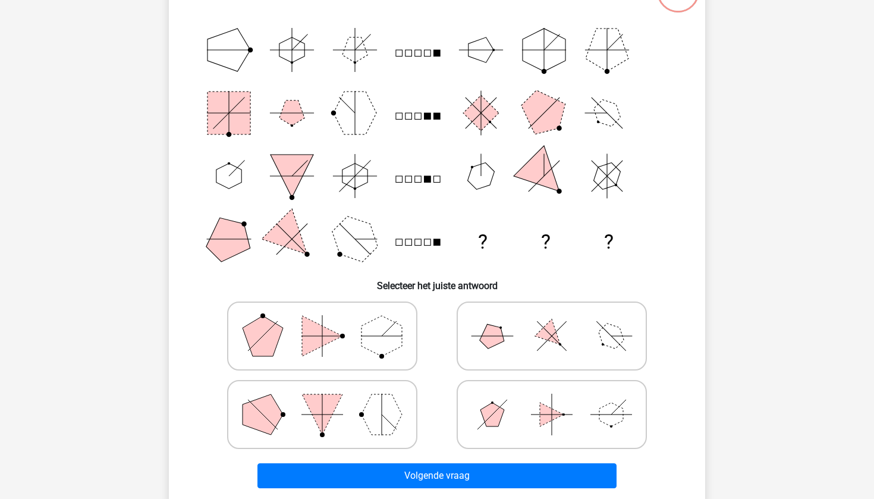
scroll to position [215, 0]
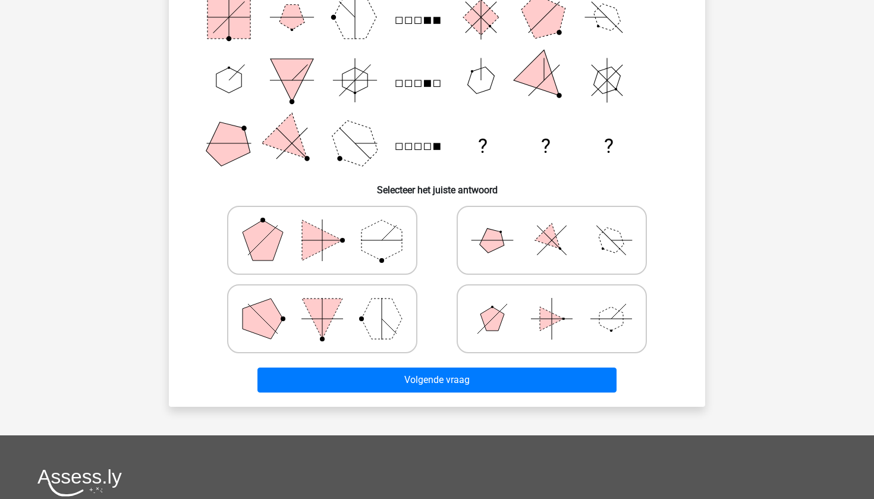
click at [519, 311] on icon at bounding box center [551, 318] width 178 height 59
click at [552, 304] on input "radio" at bounding box center [556, 300] width 8 height 8
radio input "true"
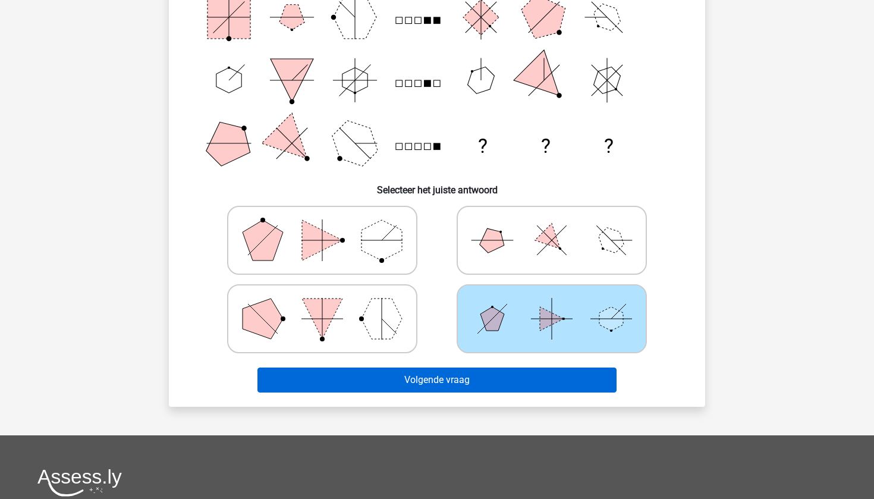
click at [519, 383] on button "Volgende vraag" at bounding box center [437, 379] width 360 height 25
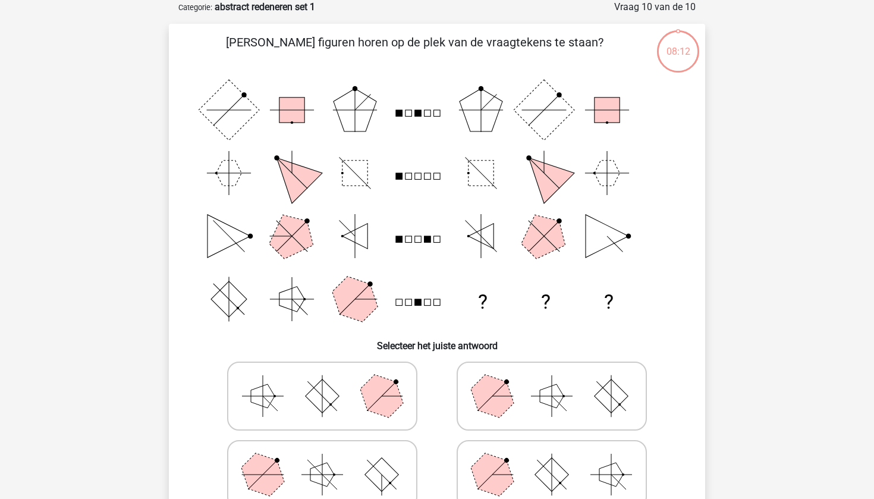
click at [522, 379] on icon at bounding box center [551, 395] width 178 height 59
click at [552, 379] on input "radio" at bounding box center [556, 377] width 8 height 8
radio input "true"
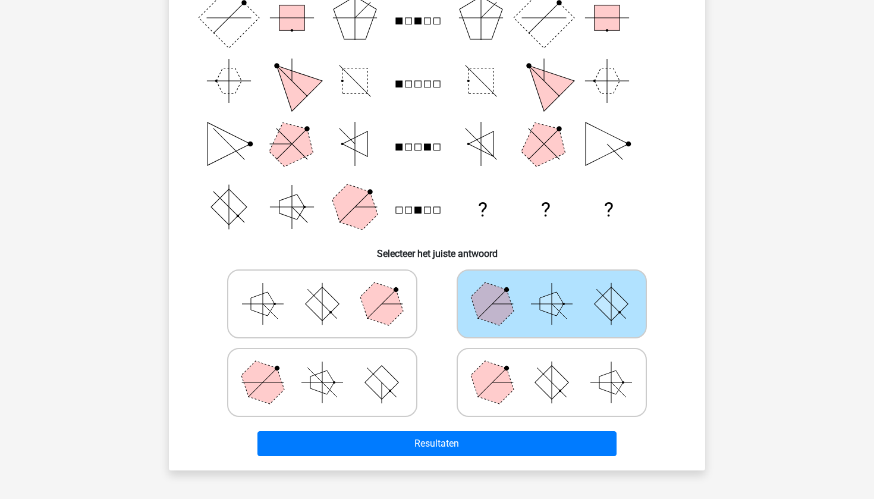
scroll to position [164, 0]
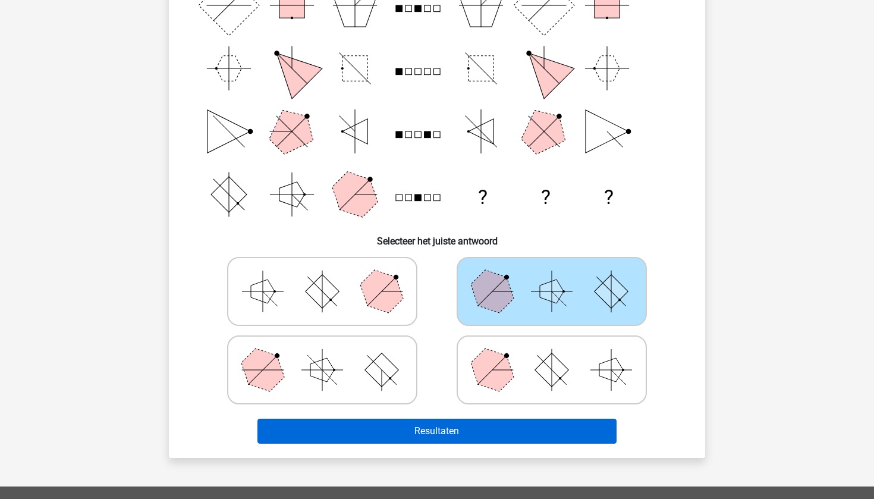
click at [524, 428] on button "Resultaten" at bounding box center [437, 430] width 360 height 25
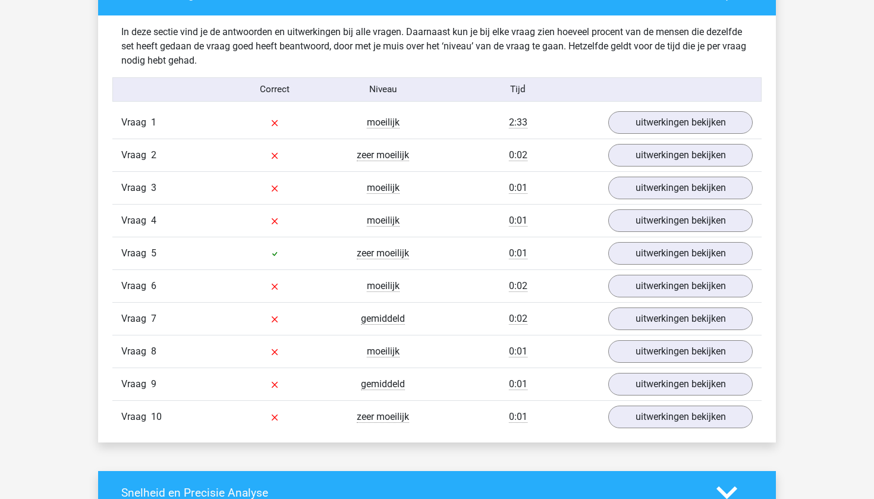
scroll to position [921, 0]
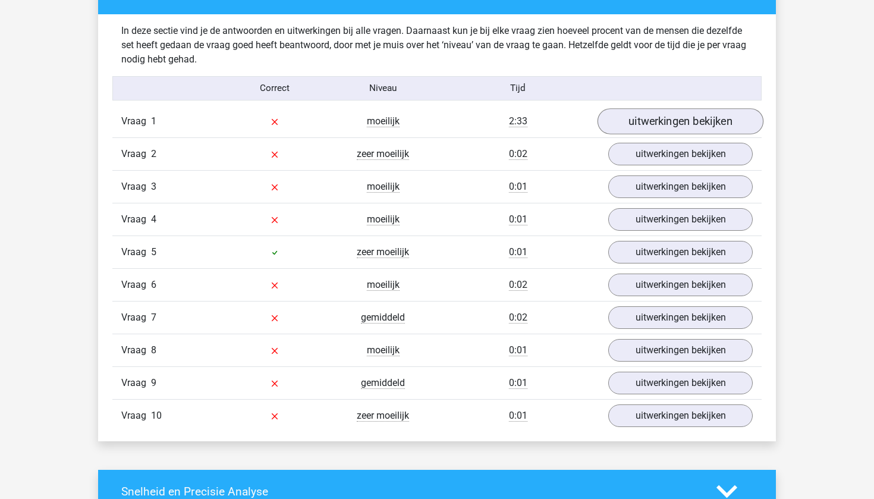
click at [675, 111] on link "uitwerkingen bekijken" at bounding box center [680, 121] width 166 height 26
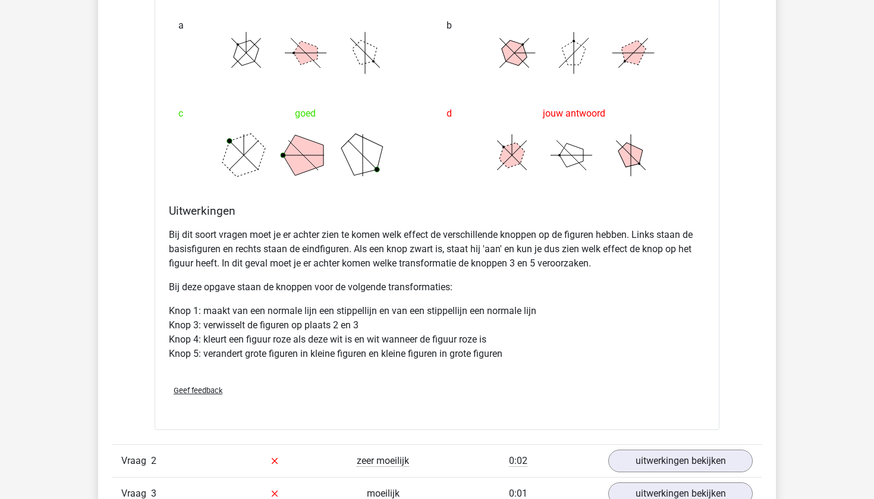
scroll to position [1396, 0]
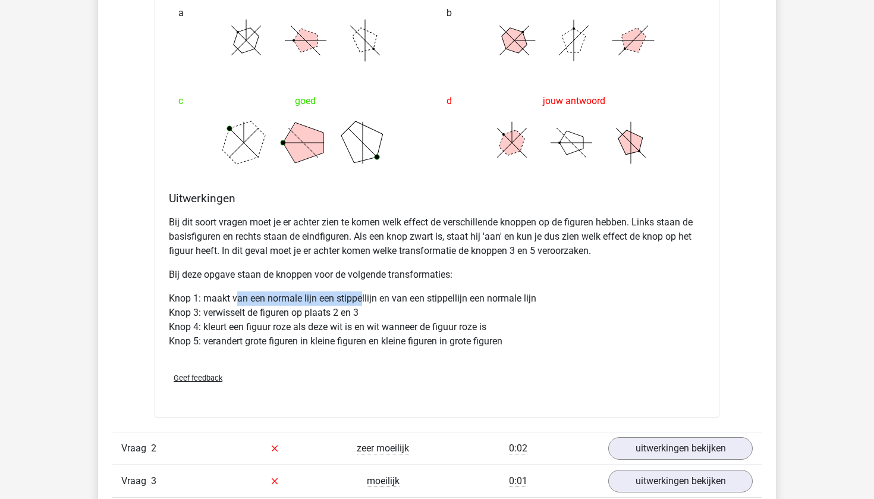
drag, startPoint x: 239, startPoint y: 295, endPoint x: 365, endPoint y: 295, distance: 126.0
click at [365, 295] on p "Knop 1: maakt van een normale lijn een stippellijn en van een stippellijn een n…" at bounding box center [437, 319] width 536 height 57
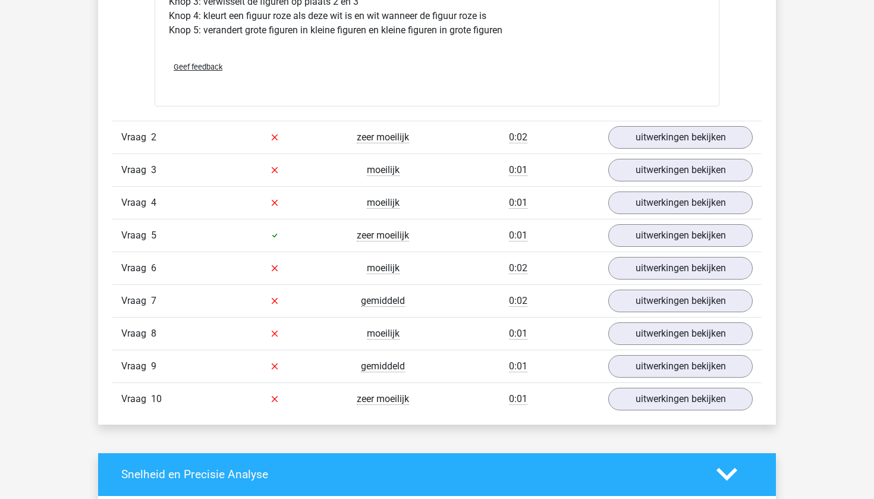
scroll to position [1711, 0]
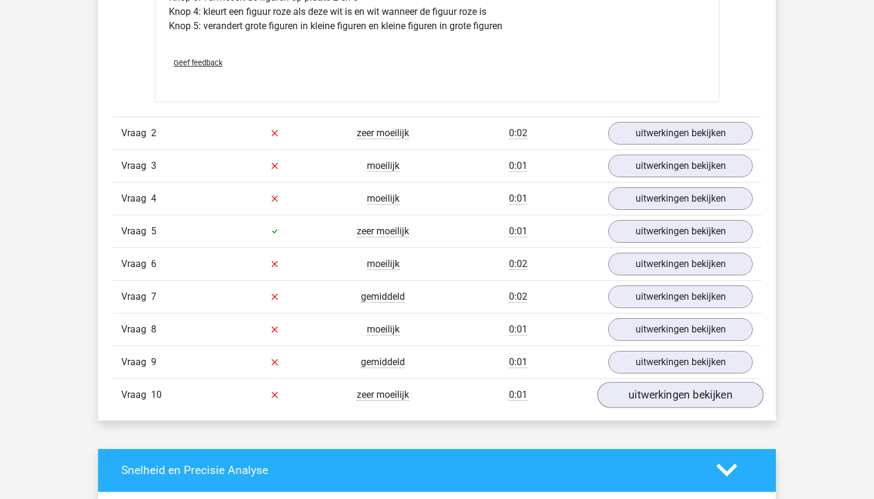
click at [655, 393] on link "uitwerkingen bekijken" at bounding box center [680, 395] width 166 height 26
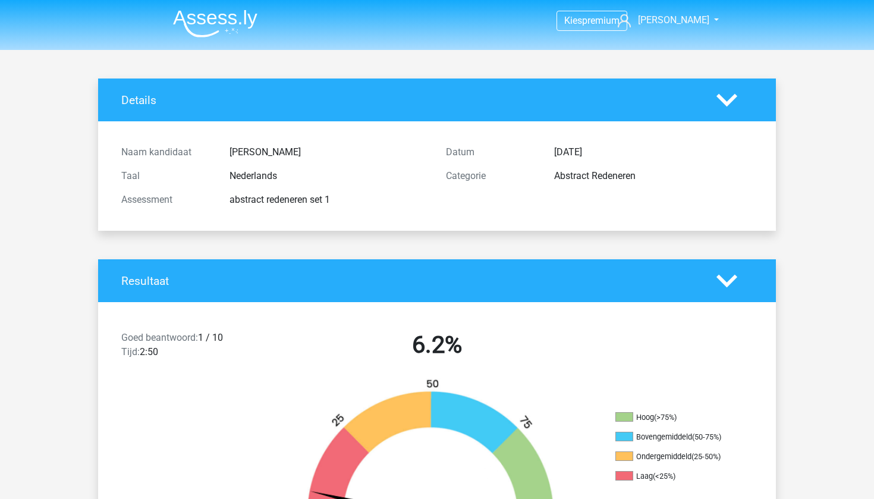
scroll to position [0, 0]
click at [244, 26] on img at bounding box center [215, 24] width 84 height 28
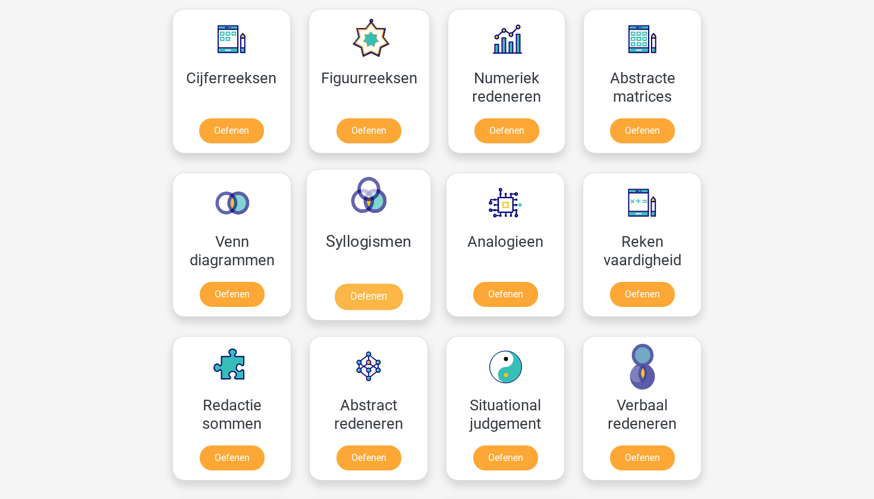
scroll to position [560, 0]
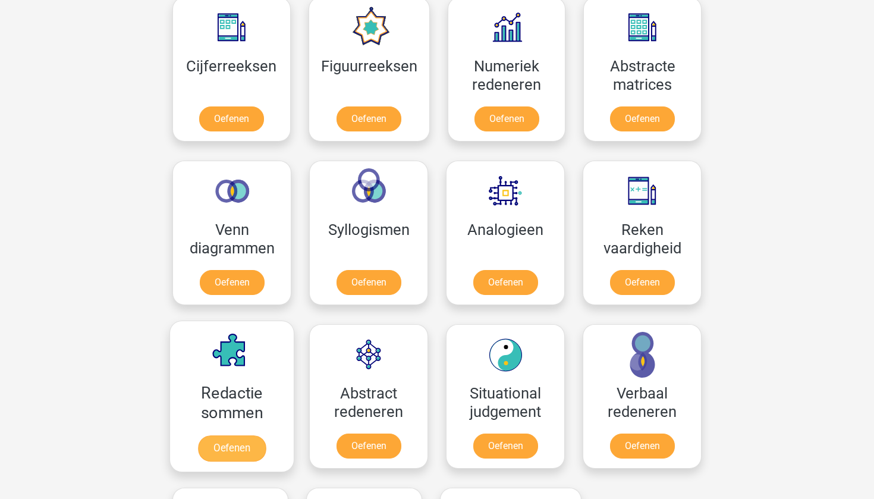
click at [241, 452] on link "Oefenen" at bounding box center [232, 448] width 68 height 26
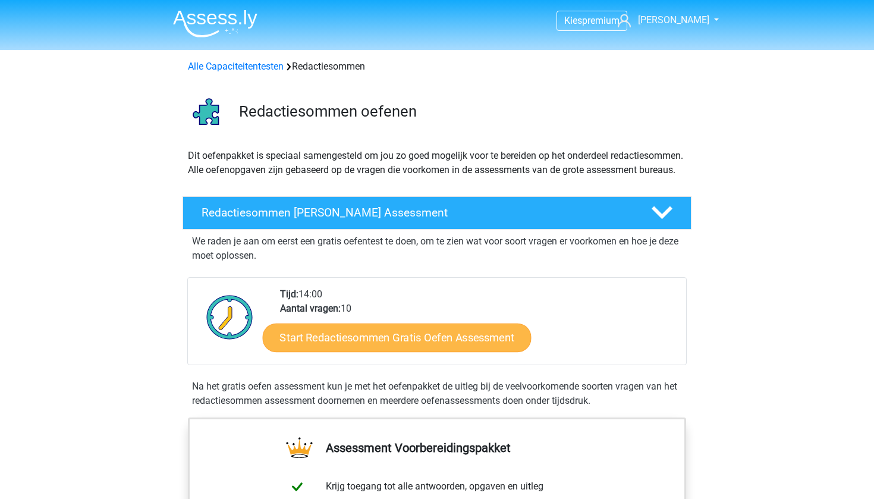
click at [349, 344] on link "Start Redactiesommen Gratis Oefen Assessment" at bounding box center [397, 337] width 269 height 29
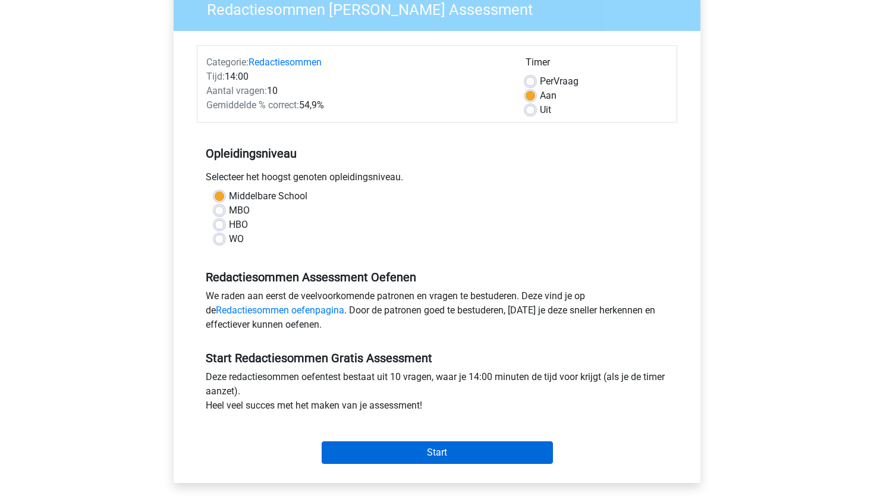
scroll to position [109, 0]
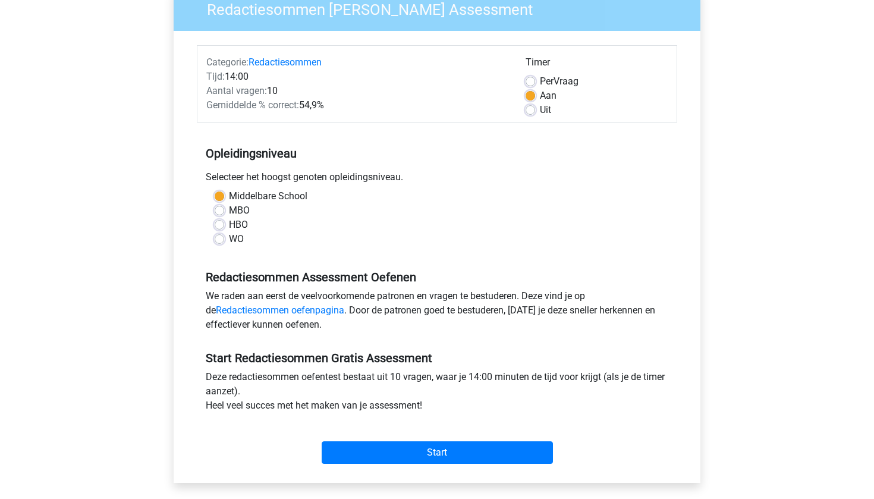
click at [387, 439] on div "Start" at bounding box center [437, 443] width 480 height 42
click at [387, 468] on div "Start" at bounding box center [437, 442] width 480 height 51
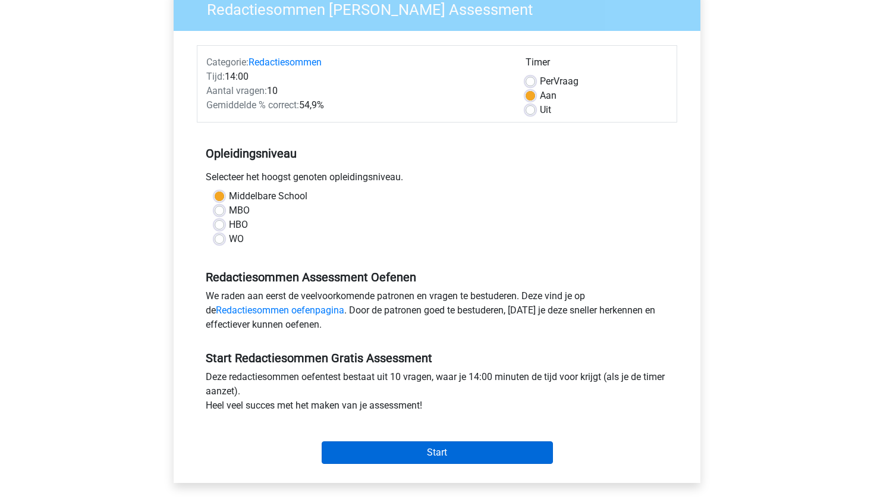
click at [380, 455] on input "Start" at bounding box center [437, 452] width 231 height 23
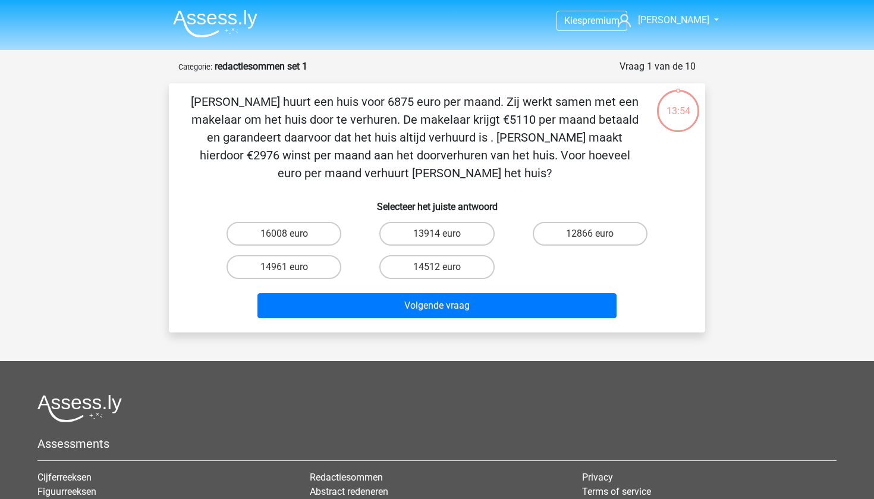
click at [211, 31] on img at bounding box center [215, 24] width 84 height 28
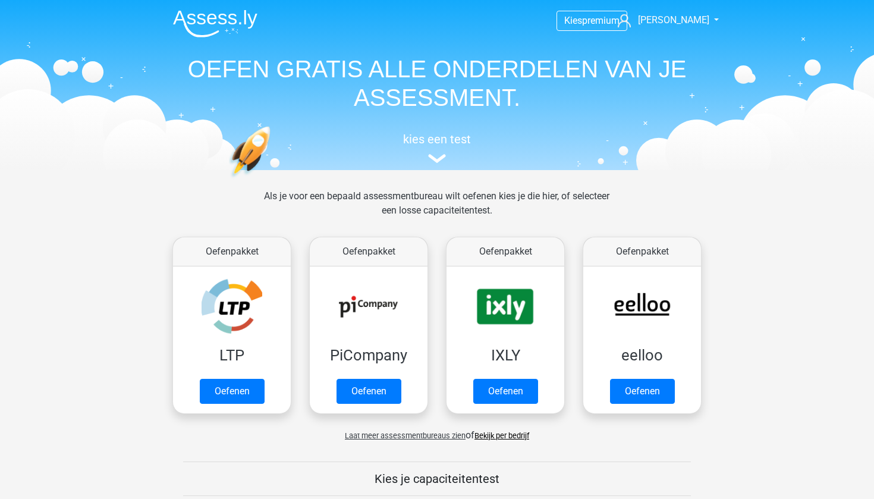
scroll to position [-2, 0]
click at [235, 35] on img at bounding box center [215, 24] width 84 height 28
